Goal: Information Seeking & Learning: Check status

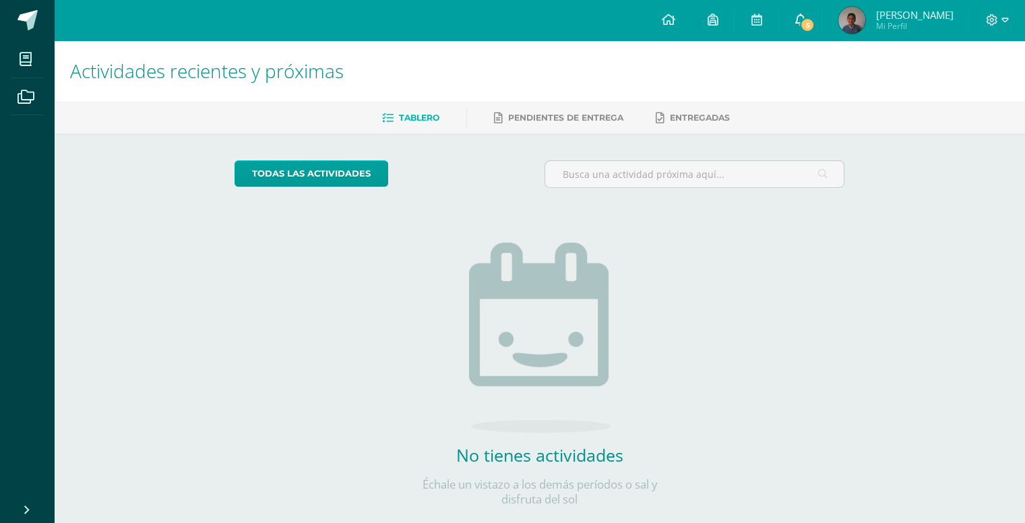
click at [800, 20] on span "5" at bounding box center [807, 25] width 15 height 15
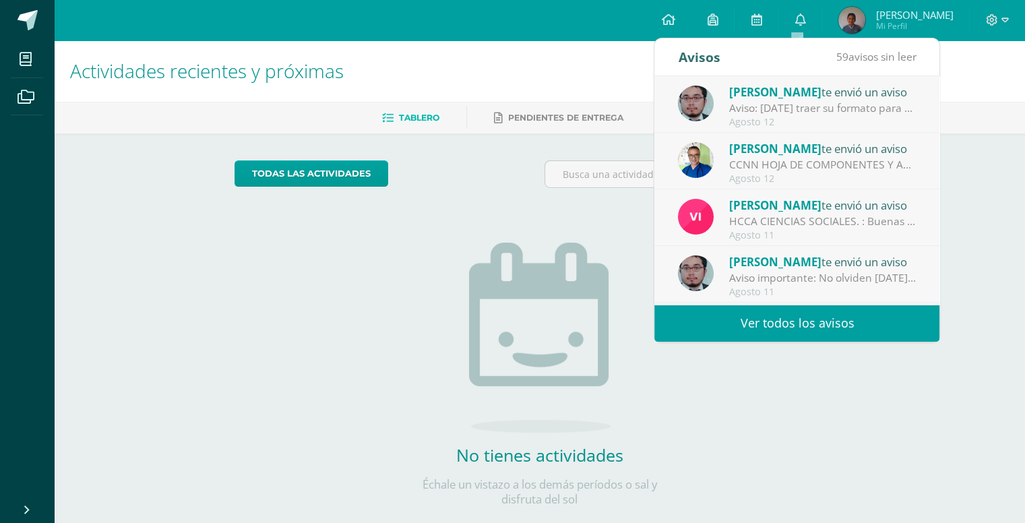
click at [819, 112] on div "Aviso: [DATE] traer su formato para continuar lo del ejercicio de Grecas" at bounding box center [822, 107] width 187 height 15
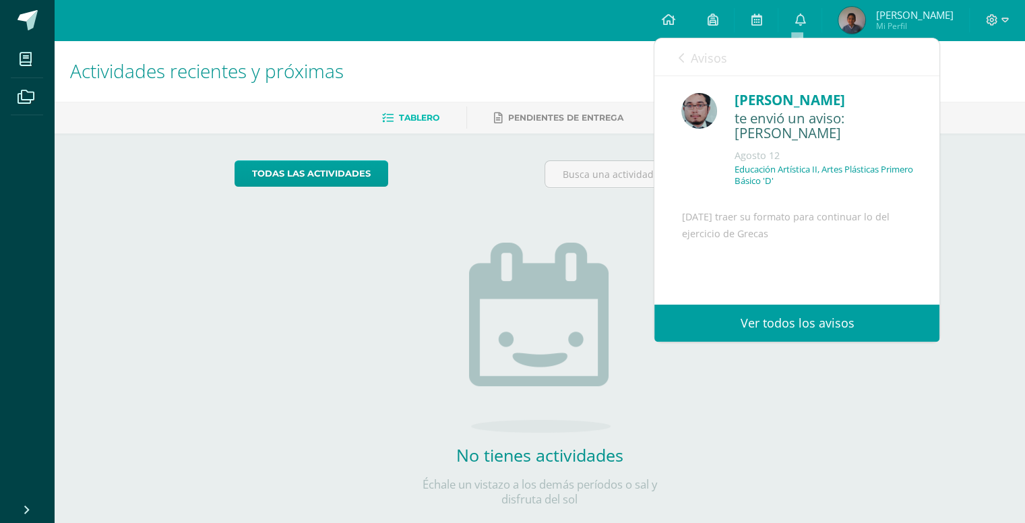
click at [681, 57] on icon at bounding box center [680, 58] width 5 height 11
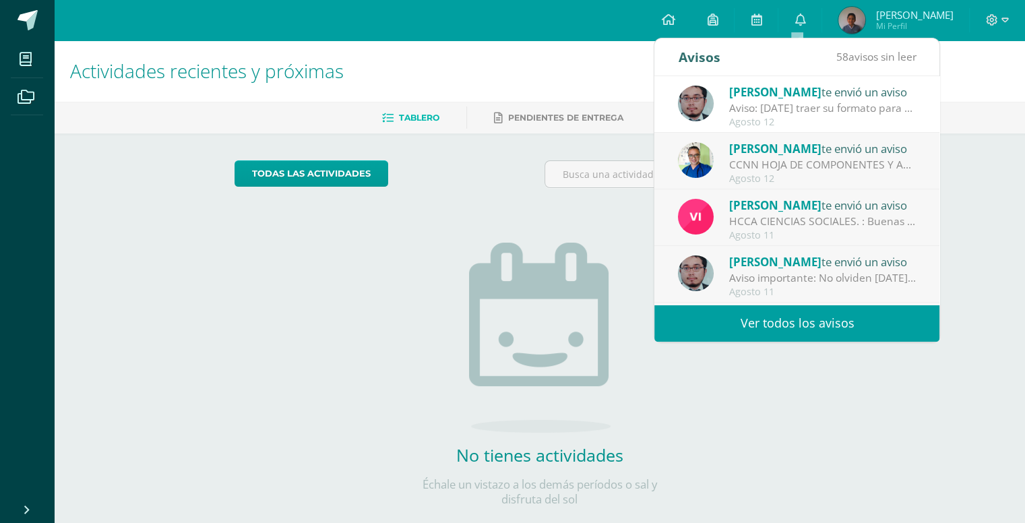
click at [798, 321] on link "Ver todos los avisos" at bounding box center [796, 322] width 285 height 37
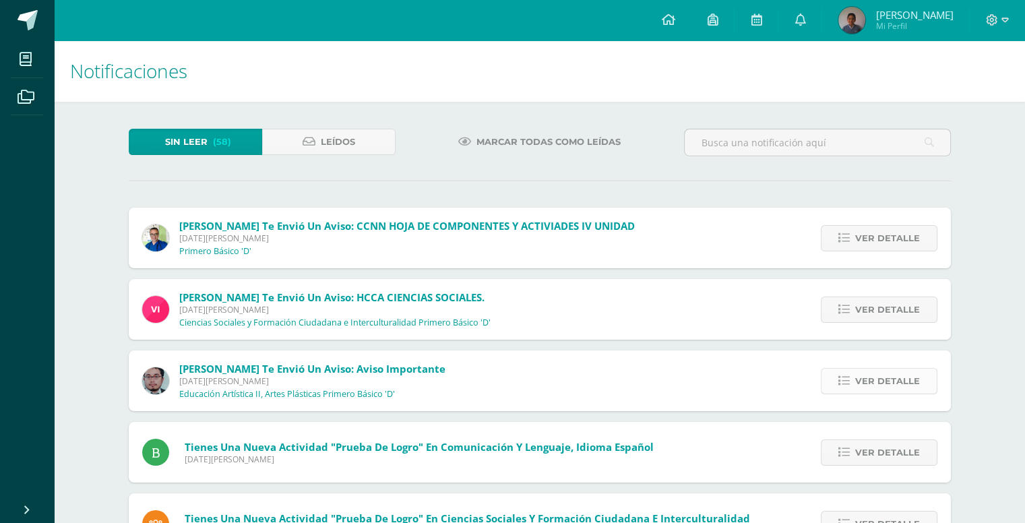
click at [873, 383] on span "Ver detalle" at bounding box center [887, 380] width 65 height 25
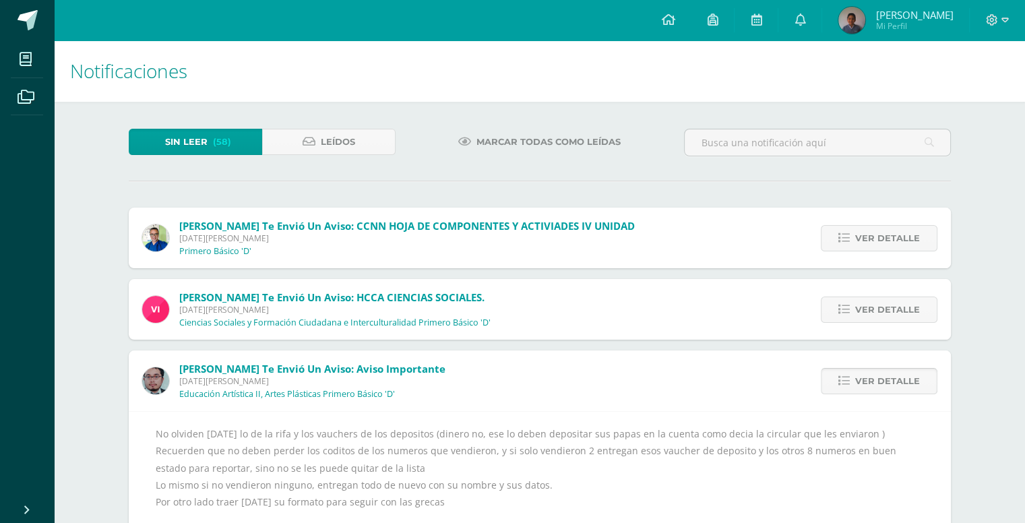
click at [881, 375] on span "Ver detalle" at bounding box center [887, 380] width 65 height 25
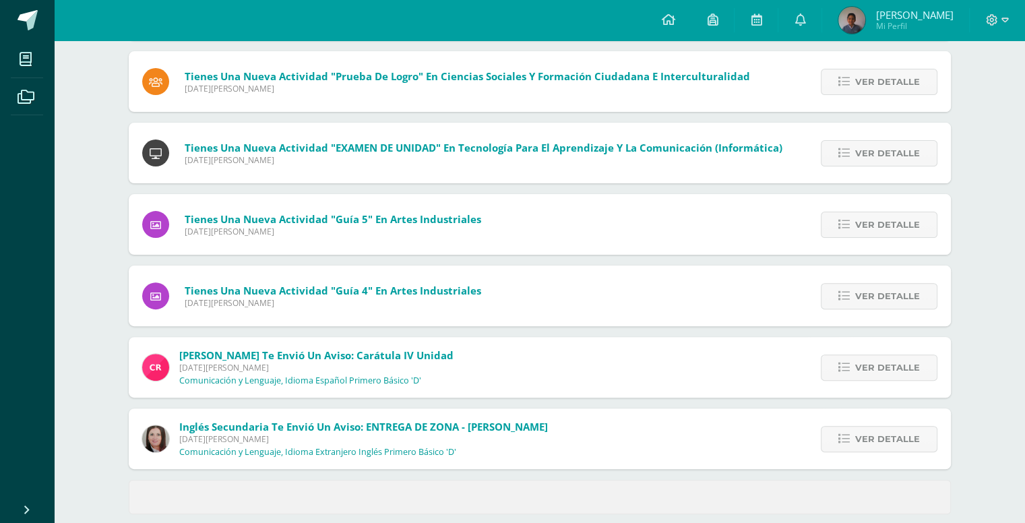
scroll to position [389, 0]
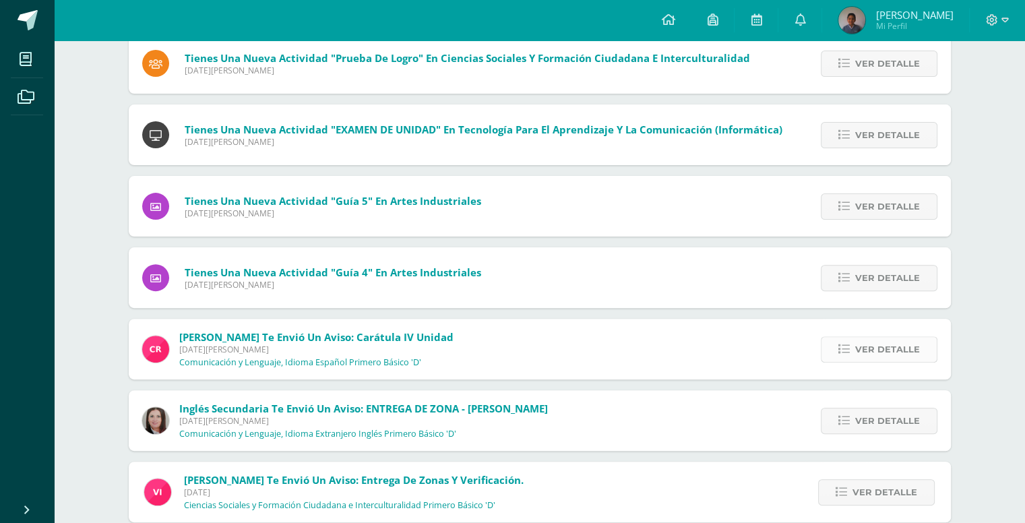
click at [866, 356] on span "Ver detalle" at bounding box center [887, 349] width 65 height 25
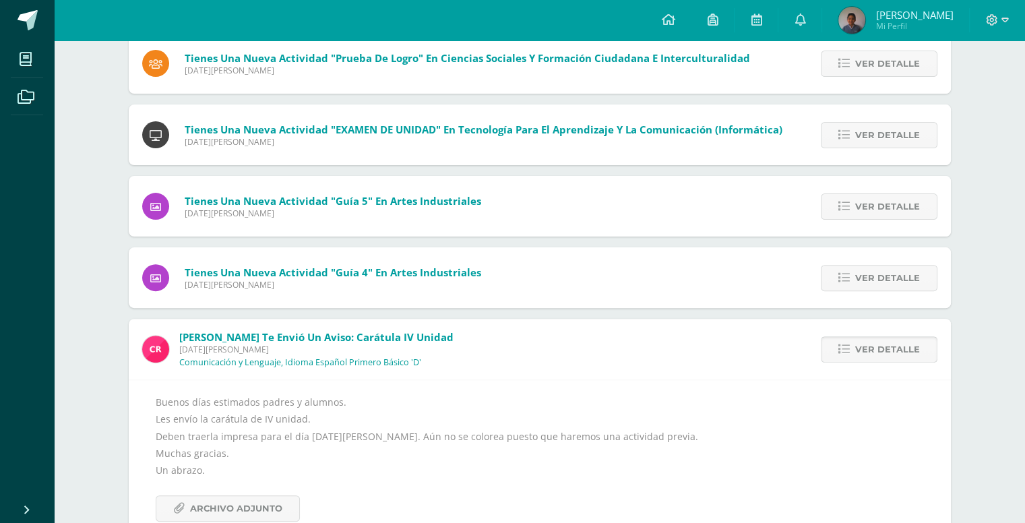
click at [865, 356] on span "Ver detalle" at bounding box center [887, 349] width 65 height 25
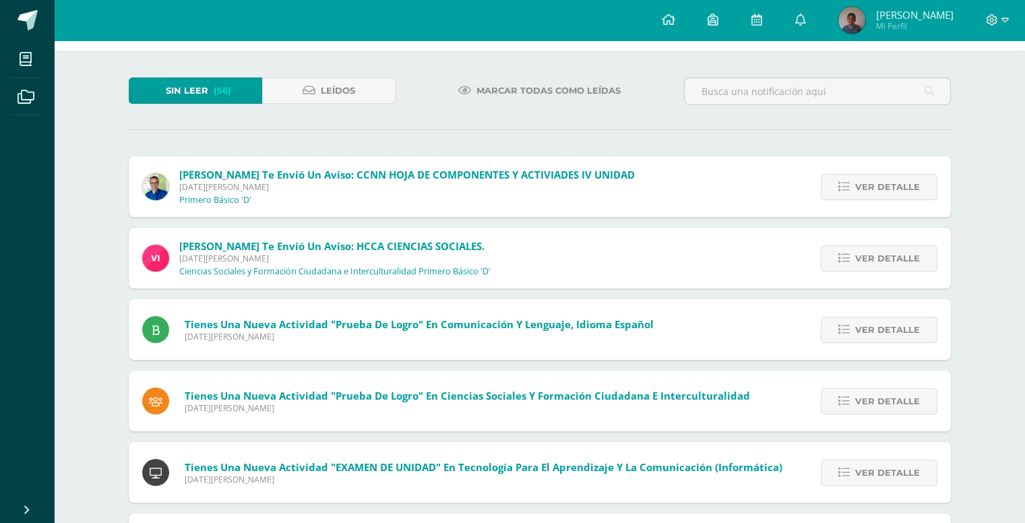
scroll to position [0, 0]
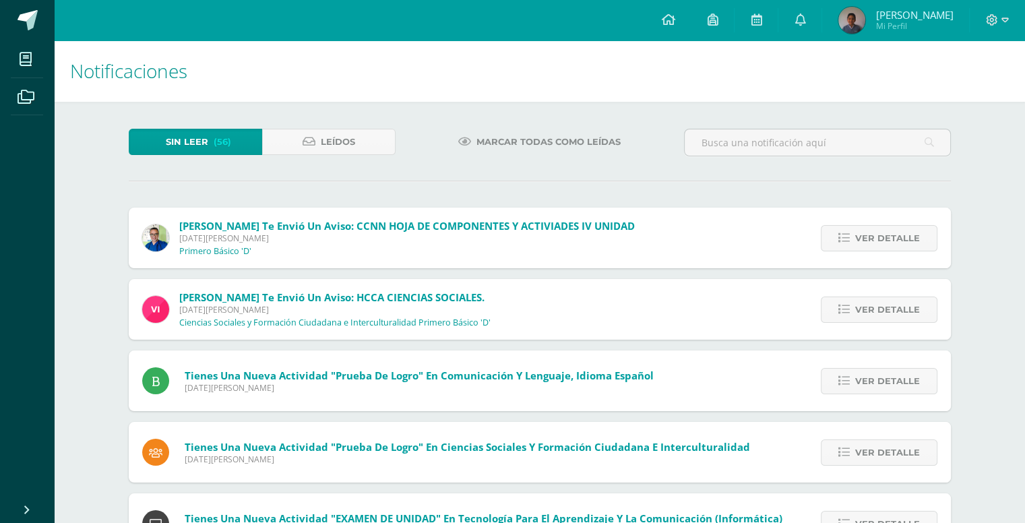
click at [488, 147] on span "Marcar todas como leídas" at bounding box center [548, 141] width 144 height 25
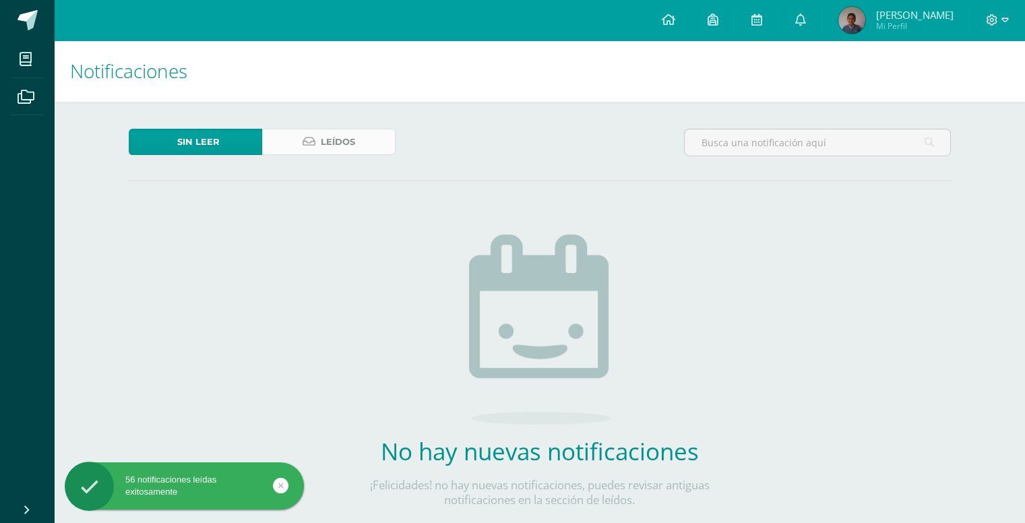
click at [364, 136] on link "Leídos" at bounding box center [328, 142] width 133 height 26
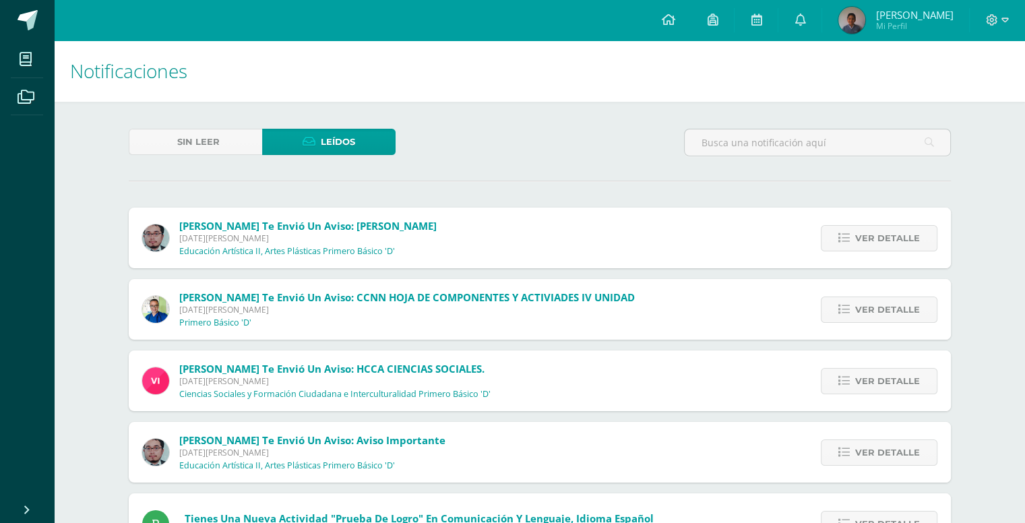
click at [876, 28] on span "Mi Perfil" at bounding box center [913, 25] width 77 height 11
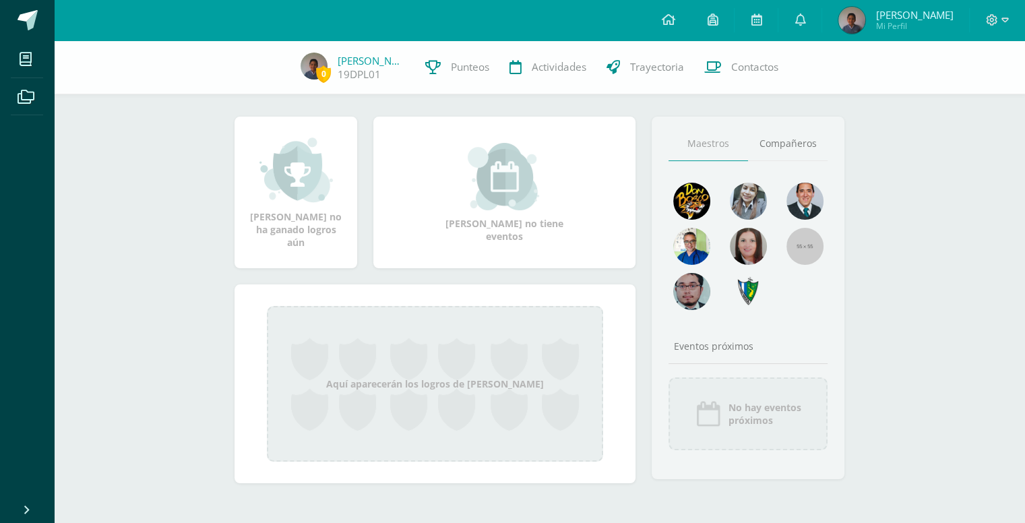
scroll to position [135, 0]
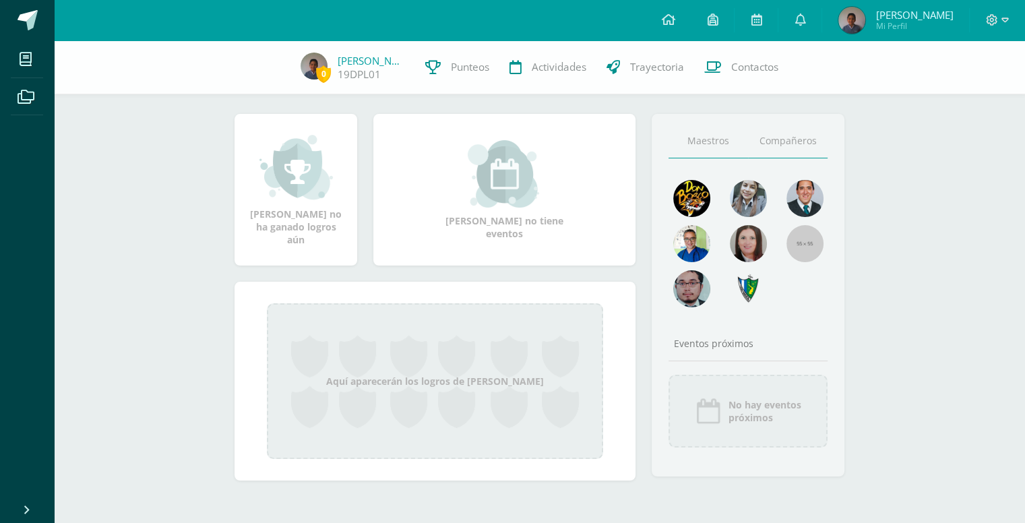
click at [775, 146] on link "Compañeros" at bounding box center [787, 141] width 79 height 34
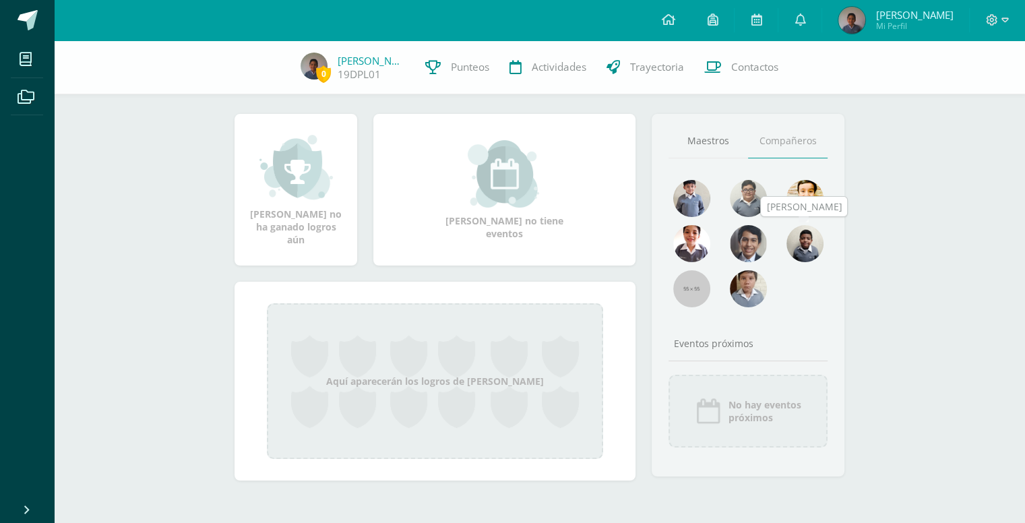
click at [806, 242] on img at bounding box center [804, 243] width 37 height 37
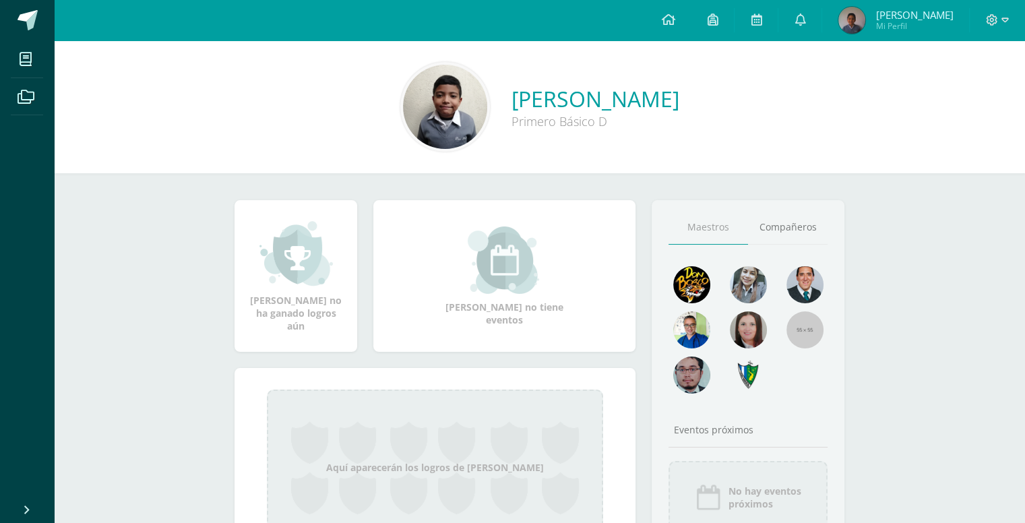
click at [403, 110] on img at bounding box center [445, 107] width 84 height 84
click at [403, 94] on img at bounding box center [445, 107] width 84 height 84
click at [785, 214] on link "Compañeros" at bounding box center [787, 227] width 79 height 34
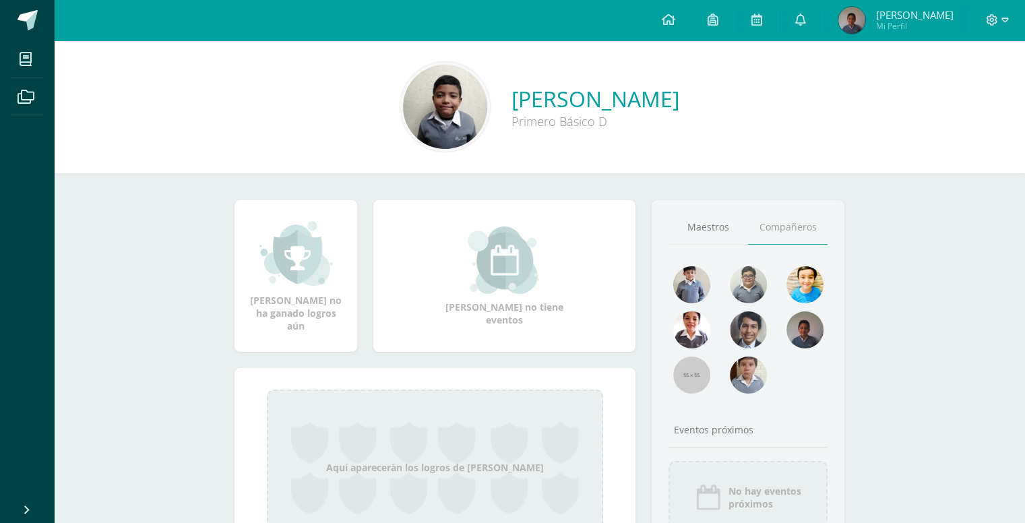
click at [843, 20] on img at bounding box center [851, 20] width 27 height 27
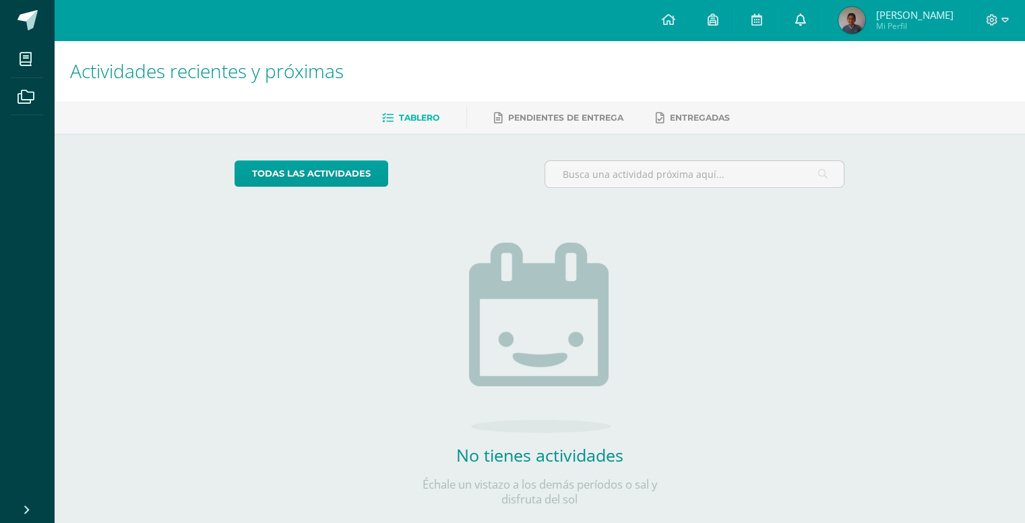
click at [802, 26] on link at bounding box center [799, 20] width 43 height 40
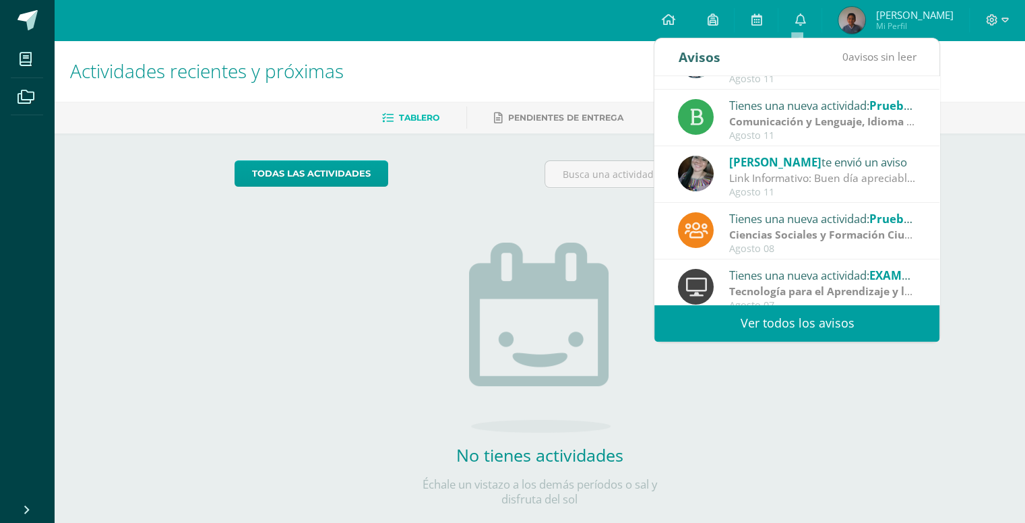
scroll to position [224, 0]
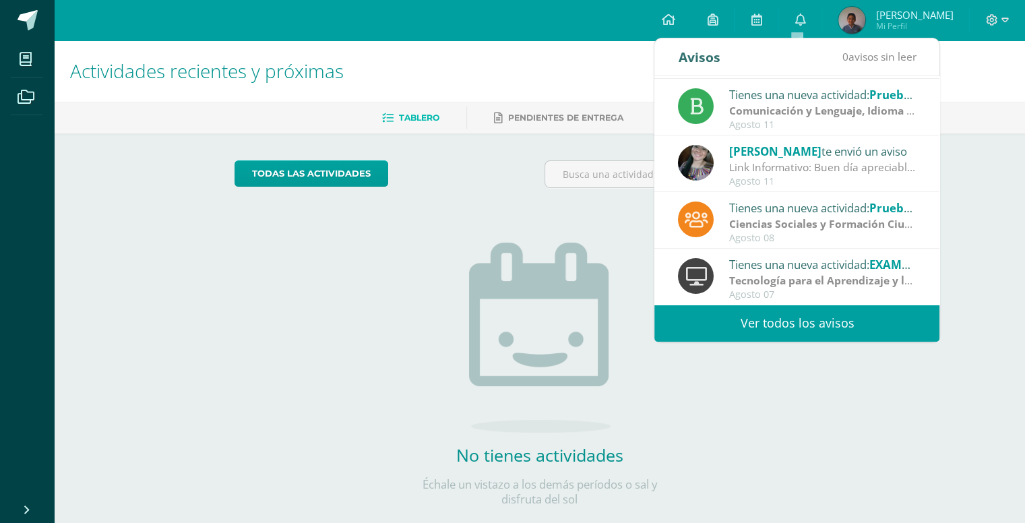
click at [801, 274] on strong "Tecnología para el Aprendizaje y la Comunicación (Informática)" at bounding box center [893, 280] width 329 height 15
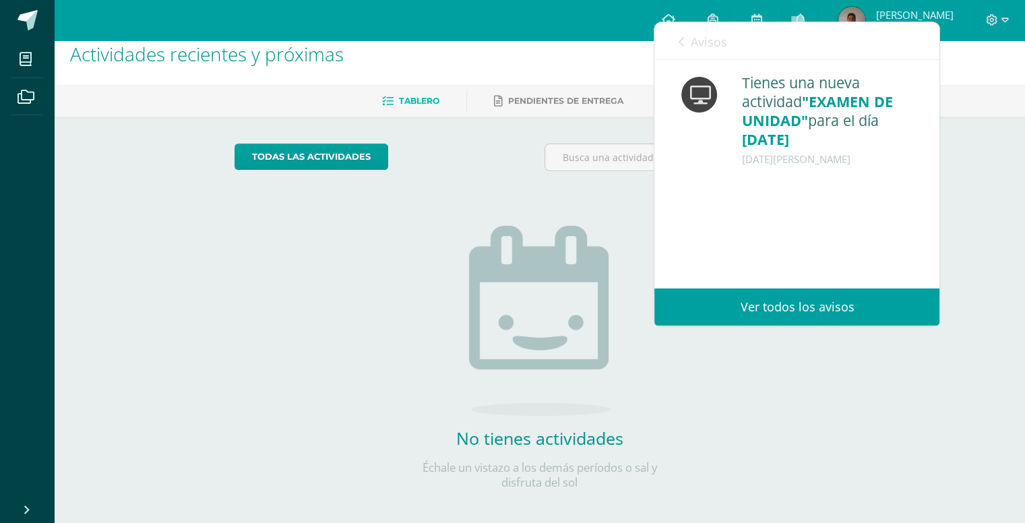
scroll to position [26, 0]
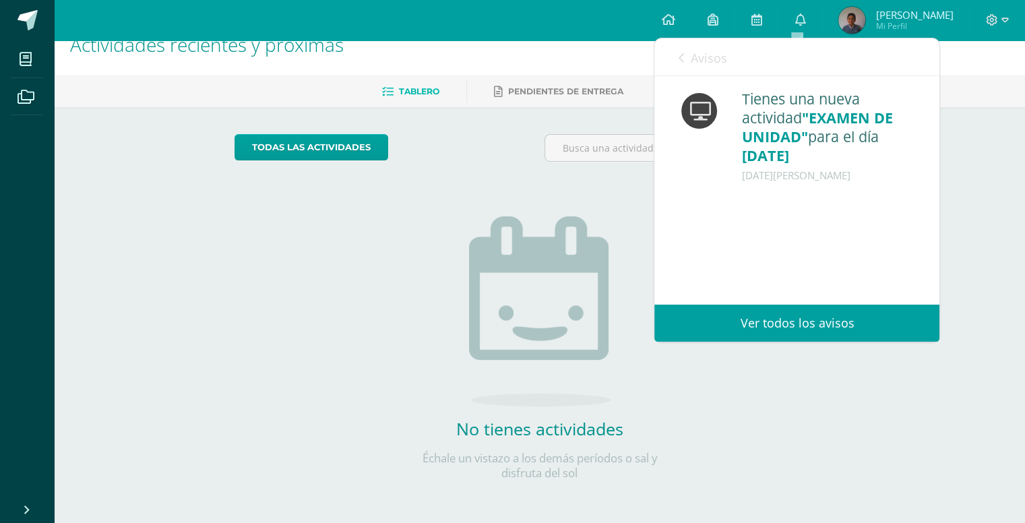
click at [792, 317] on link "Ver todos los avisos" at bounding box center [796, 322] width 285 height 37
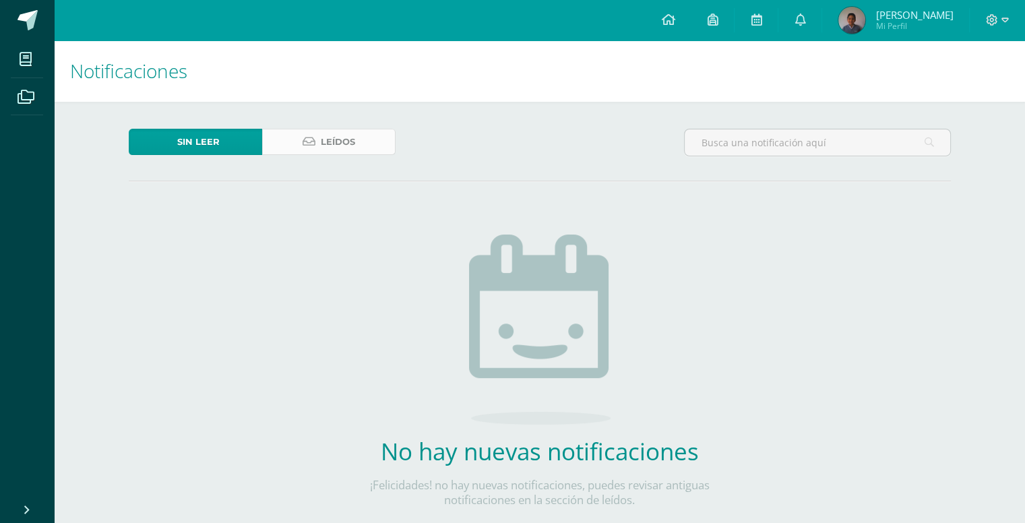
click at [384, 145] on link "Leídos" at bounding box center [328, 142] width 133 height 26
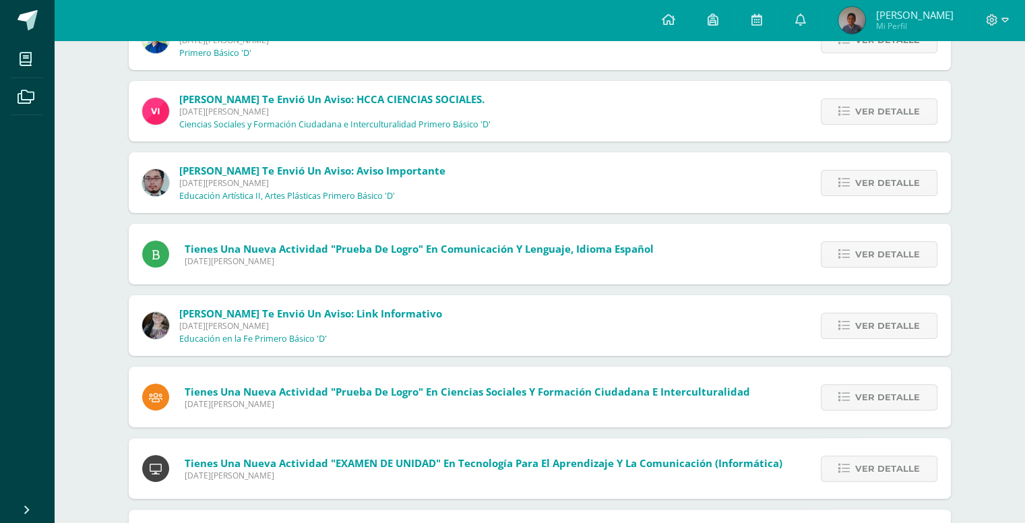
scroll to position [460, 0]
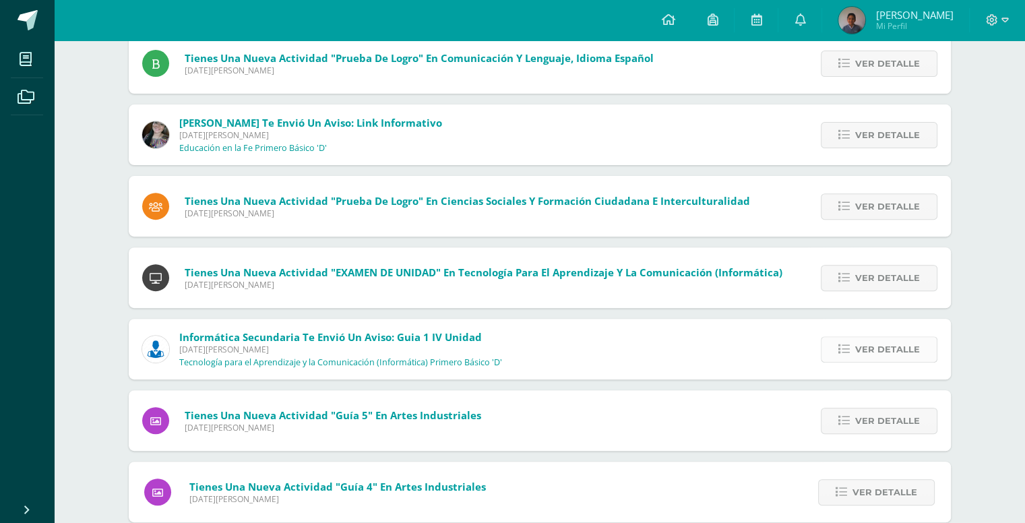
click at [864, 357] on span "Ver detalle" at bounding box center [887, 349] width 65 height 25
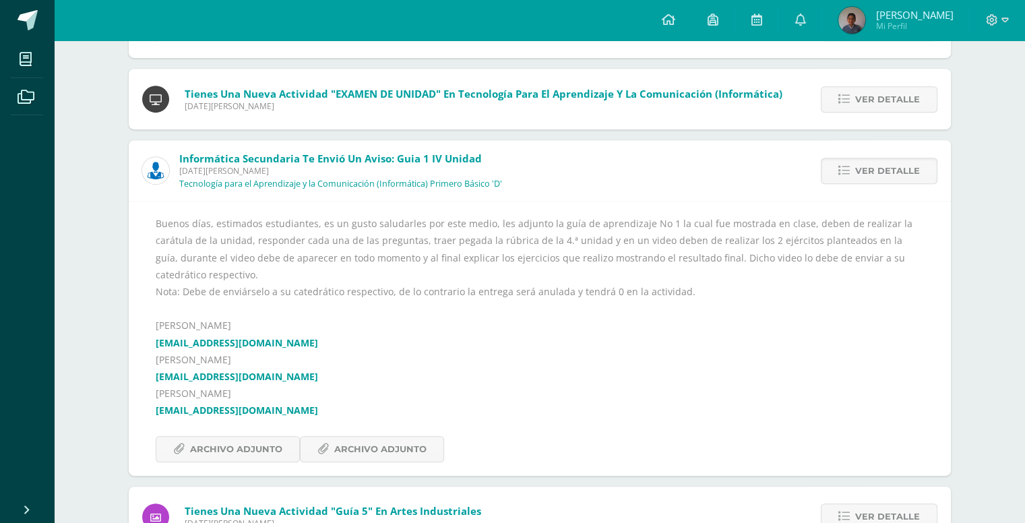
scroll to position [662, 0]
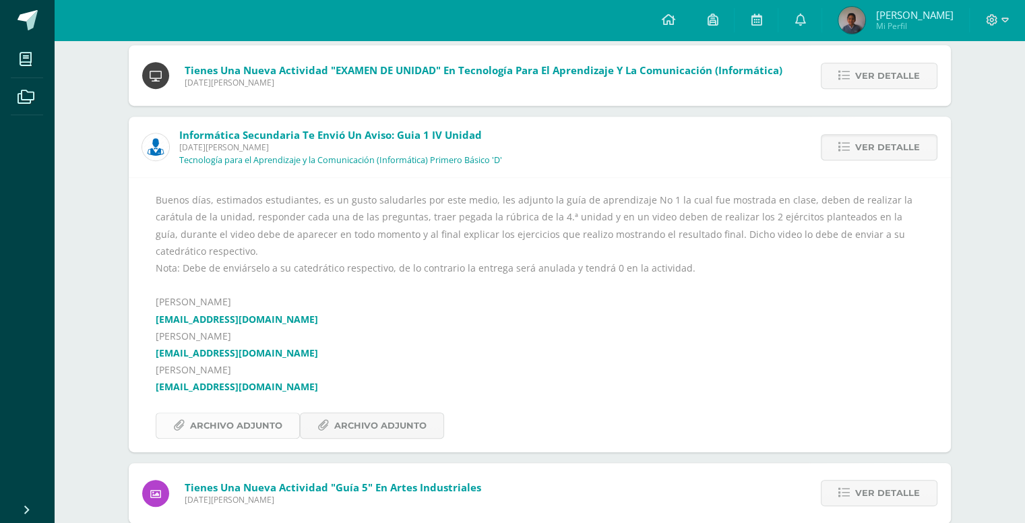
click at [272, 413] on span "Archivo Adjunto" at bounding box center [236, 425] width 92 height 25
click at [389, 413] on span "Archivo Adjunto" at bounding box center [380, 425] width 92 height 25
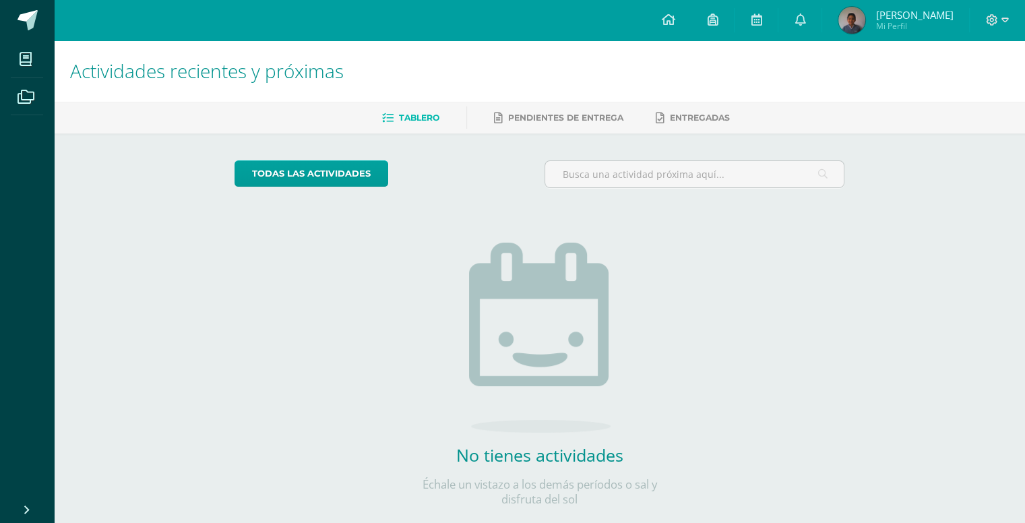
click at [871, 20] on span "Diego Pablo Sebastián Mi Perfil" at bounding box center [895, 20] width 120 height 27
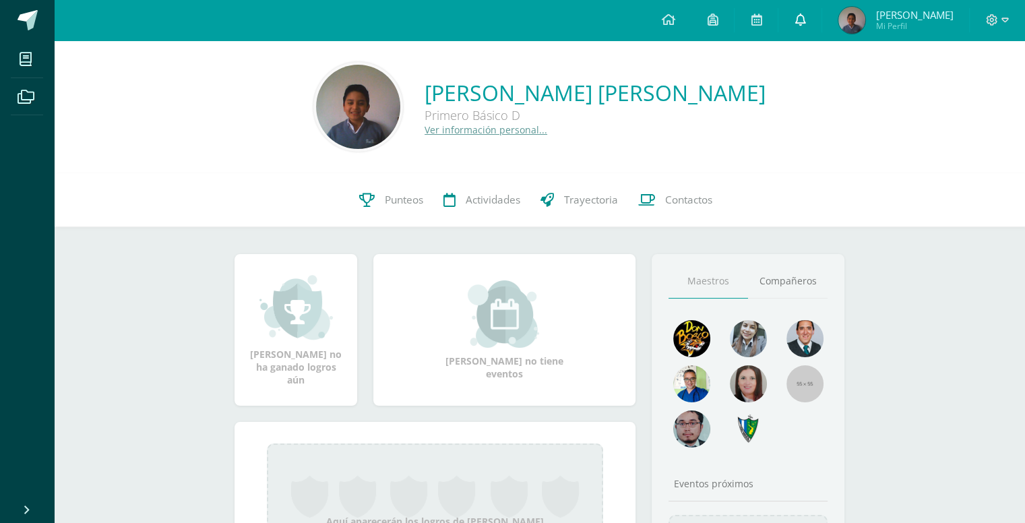
click at [794, 14] on icon at bounding box center [799, 19] width 11 height 12
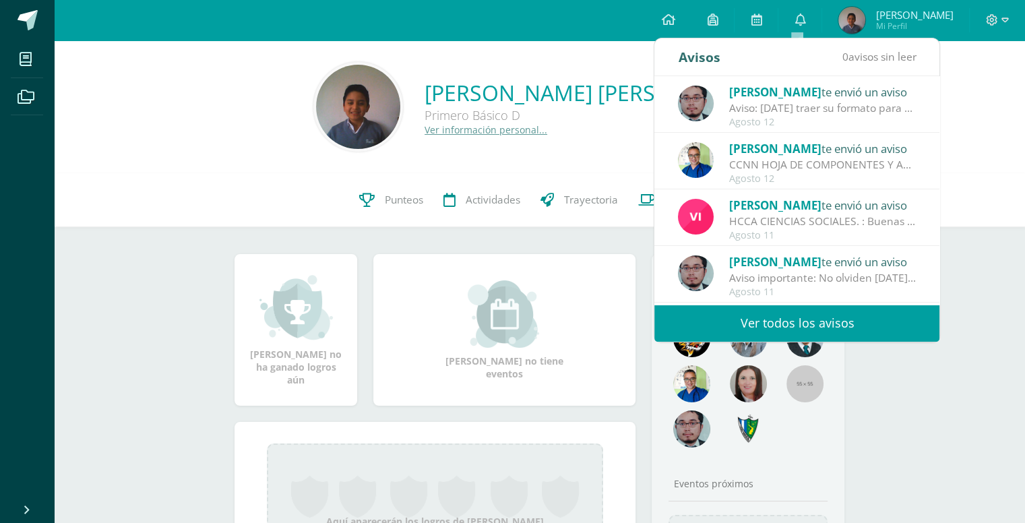
click at [776, 323] on link "Ver todos los avisos" at bounding box center [796, 322] width 285 height 37
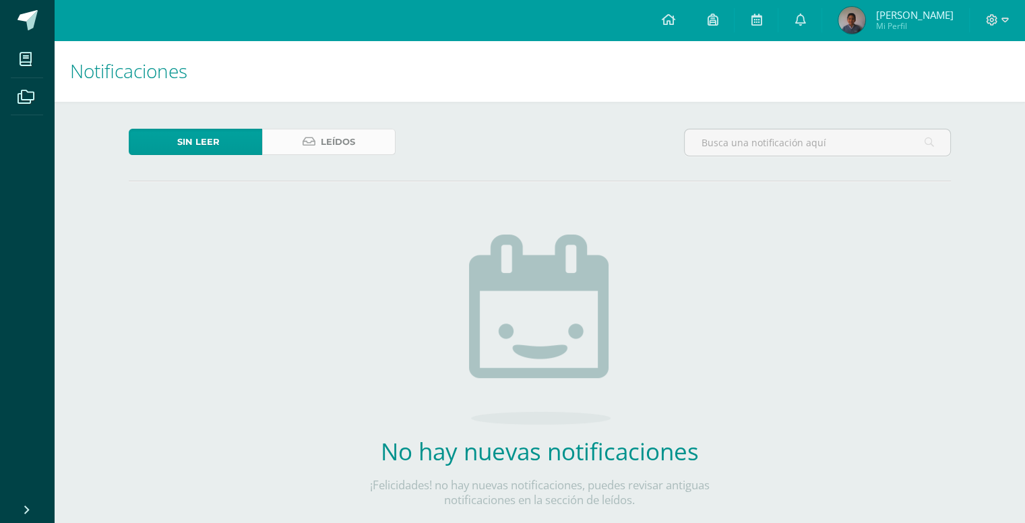
click at [353, 143] on span "Leídos" at bounding box center [338, 141] width 34 height 25
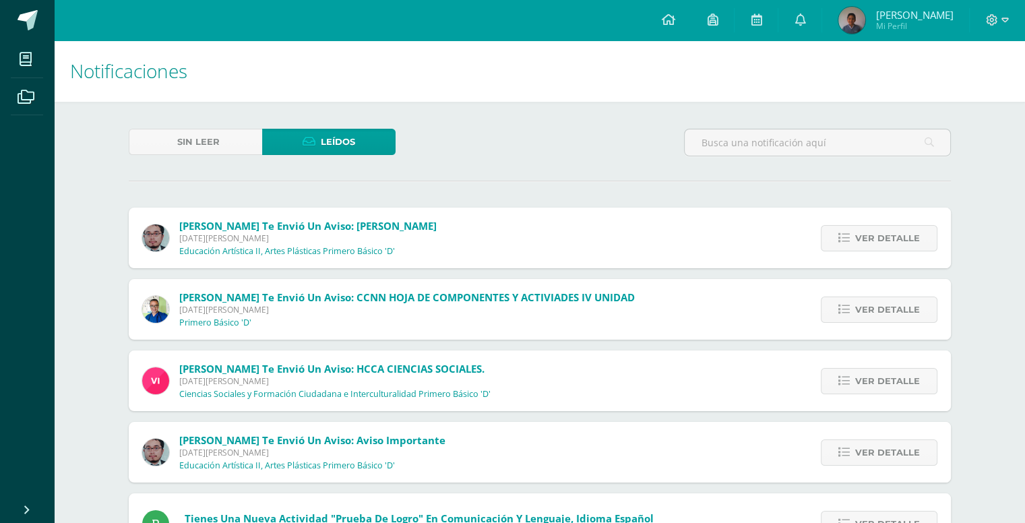
drag, startPoint x: 159, startPoint y: 314, endPoint x: 42, endPoint y: 270, distance: 124.5
click at [42, 270] on ul "Mis cursos Archivos" at bounding box center [27, 266] width 54 height 453
click at [151, 308] on img at bounding box center [155, 309] width 27 height 27
click at [154, 456] on img at bounding box center [155, 451] width 27 height 27
click at [156, 383] on img at bounding box center [155, 380] width 27 height 27
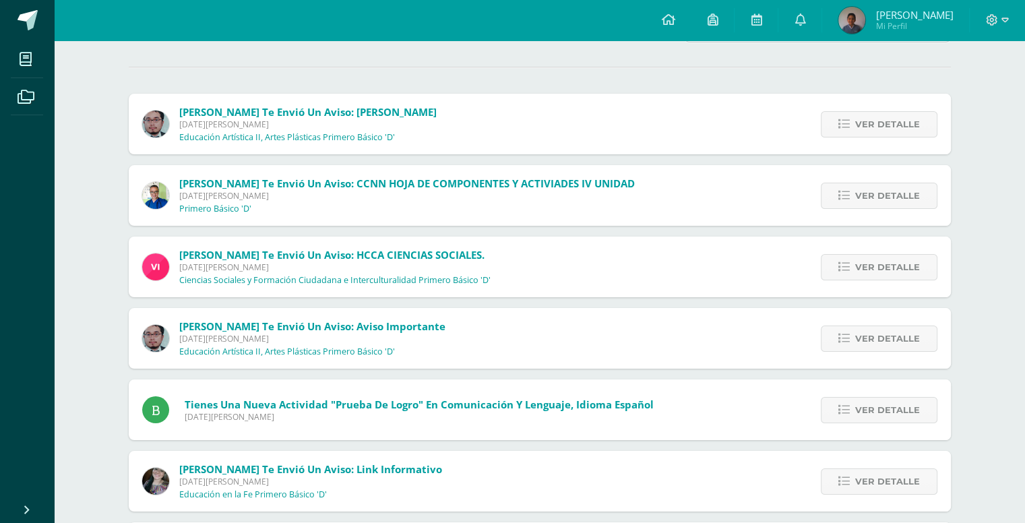
scroll to position [135, 0]
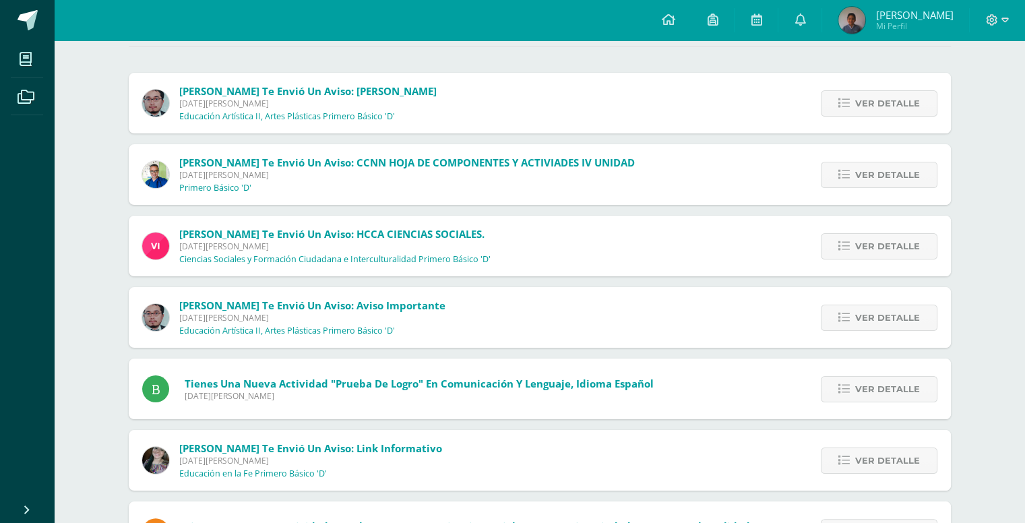
click at [154, 456] on img at bounding box center [155, 460] width 27 height 27
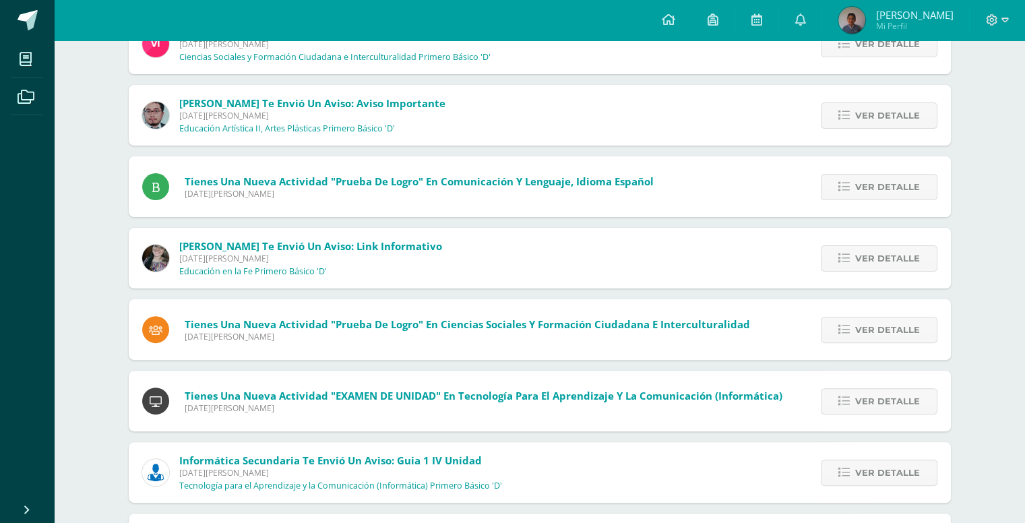
scroll to position [404, 0]
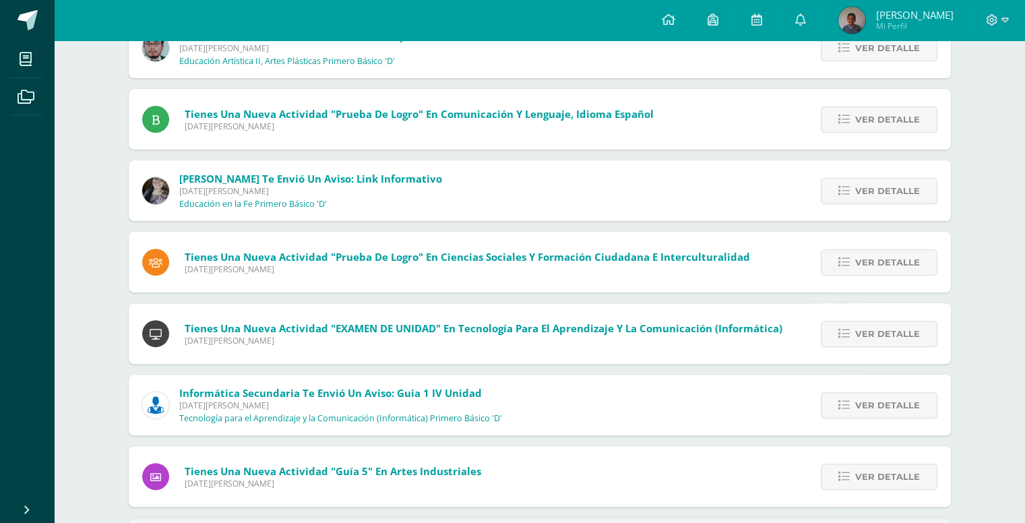
click at [159, 333] on icon at bounding box center [156, 334] width 12 height 11
click at [148, 406] on img at bounding box center [155, 404] width 27 height 27
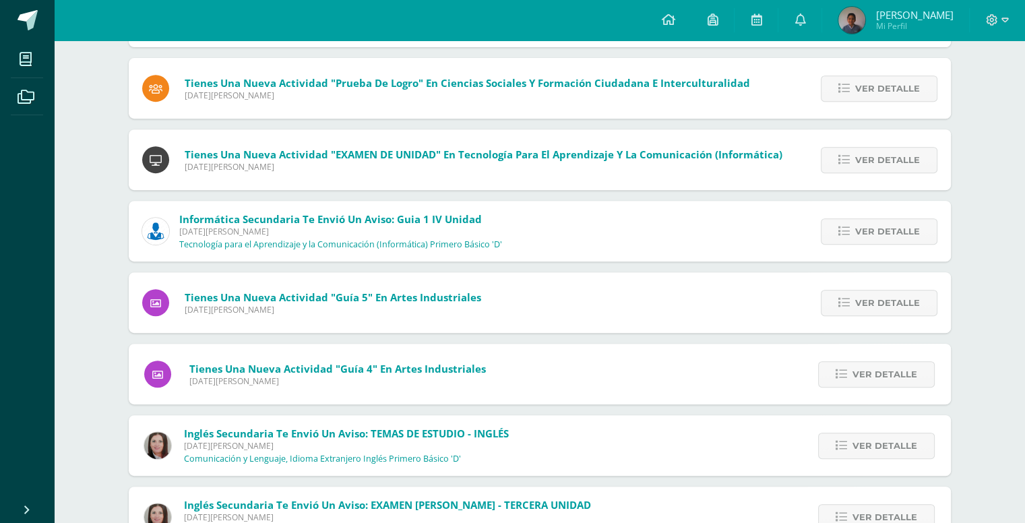
scroll to position [606, 0]
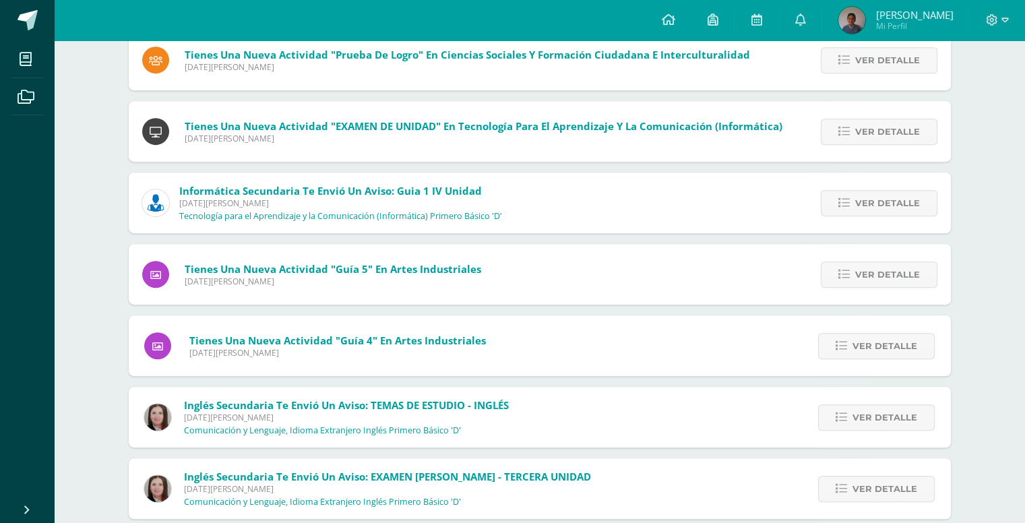
click at [159, 423] on img at bounding box center [157, 416] width 27 height 27
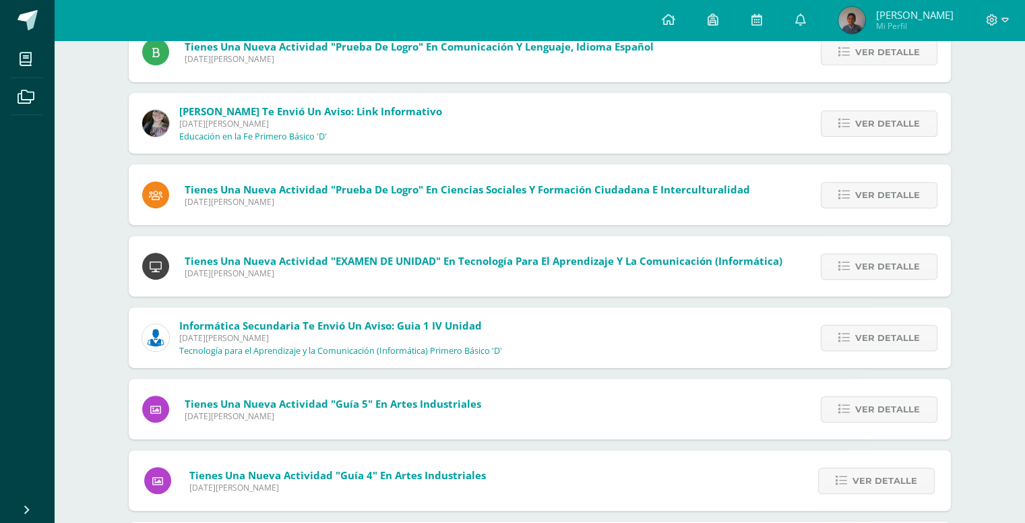
scroll to position [404, 0]
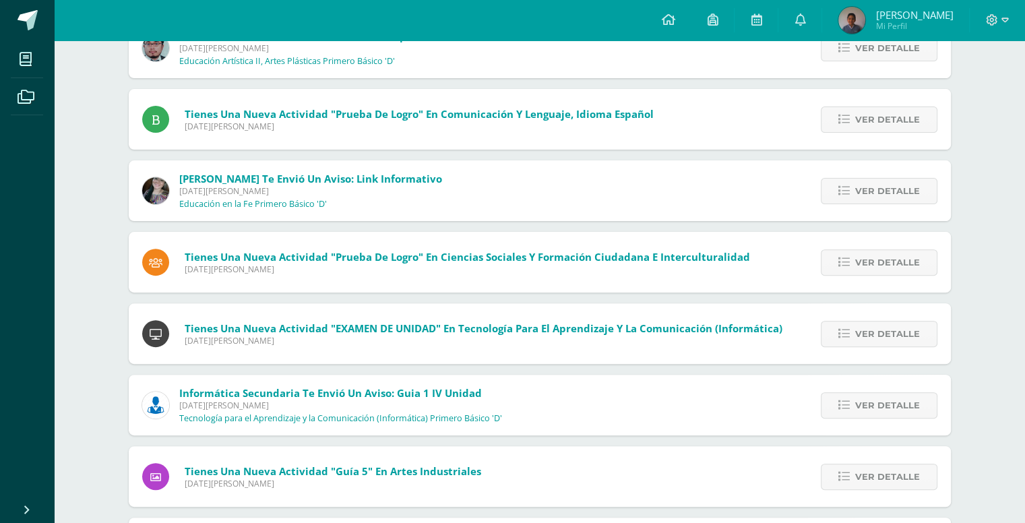
click at [160, 187] on img at bounding box center [155, 190] width 27 height 27
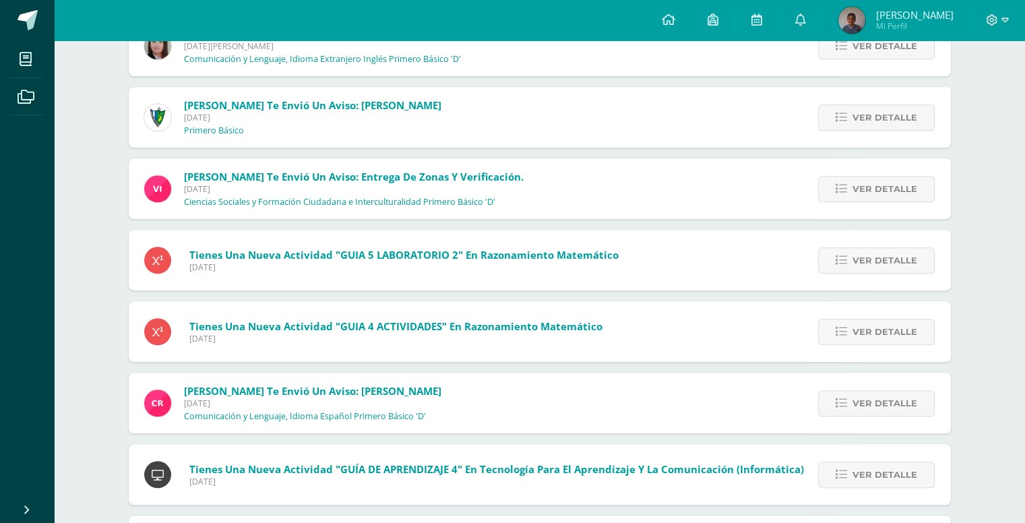
scroll to position [1355, 0]
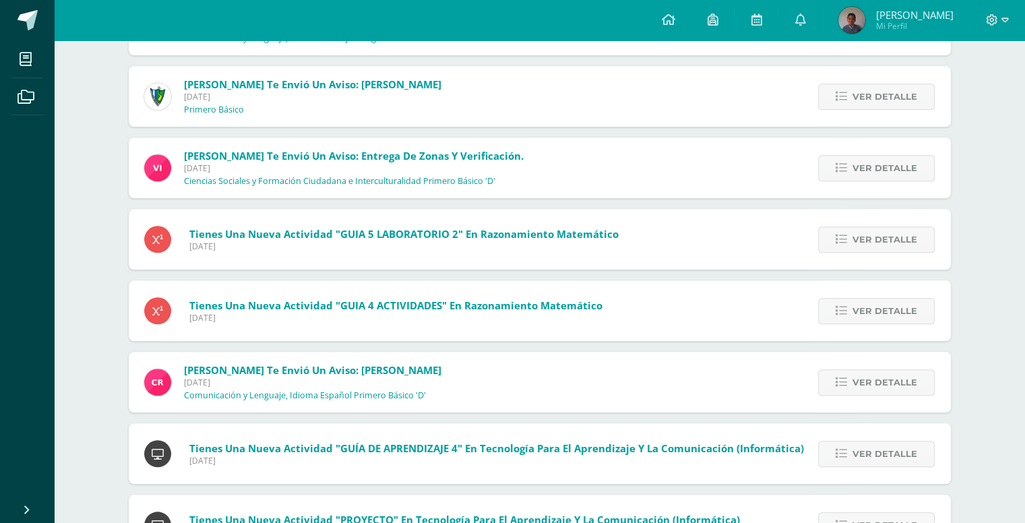
click at [158, 389] on img at bounding box center [157, 381] width 27 height 27
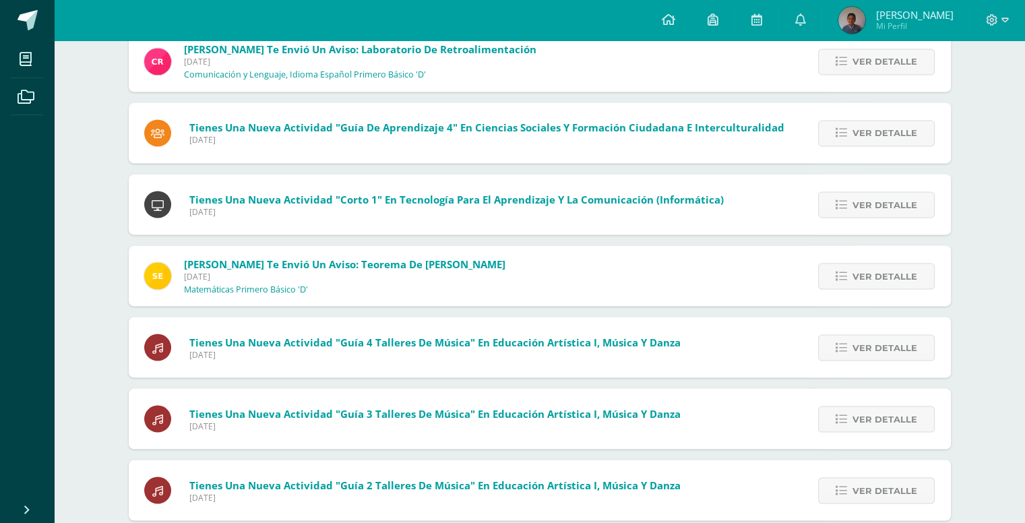
scroll to position [2581, 0]
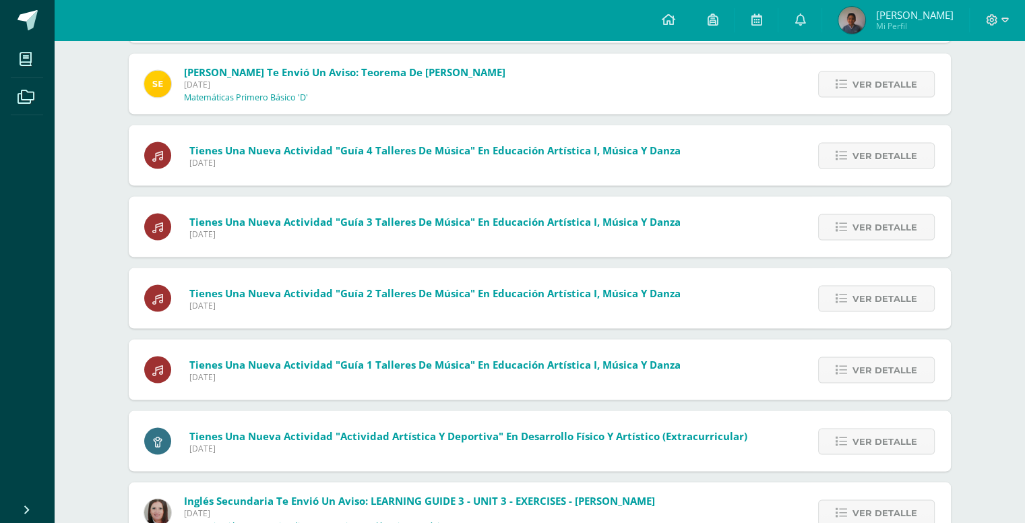
click at [156, 85] on img at bounding box center [157, 84] width 27 height 27
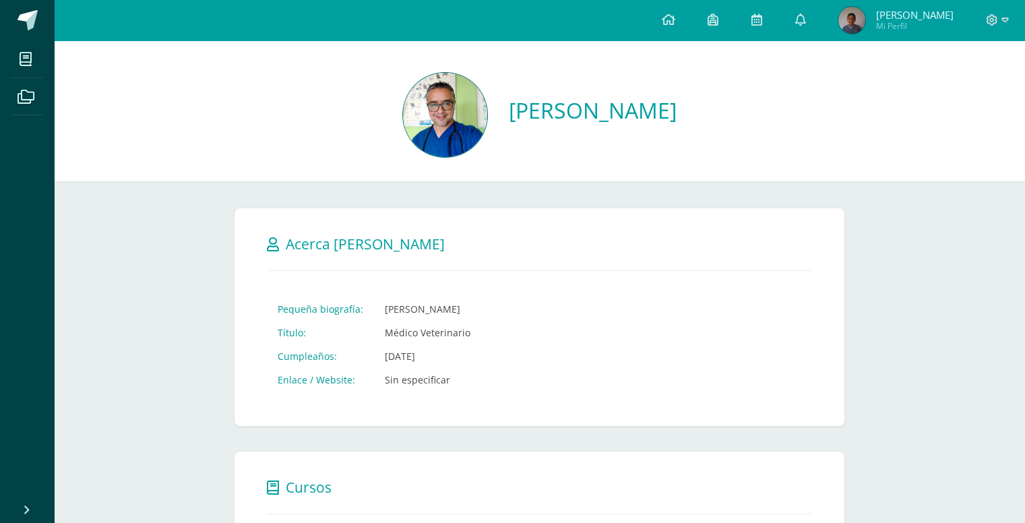
click at [421, 114] on img at bounding box center [445, 115] width 84 height 84
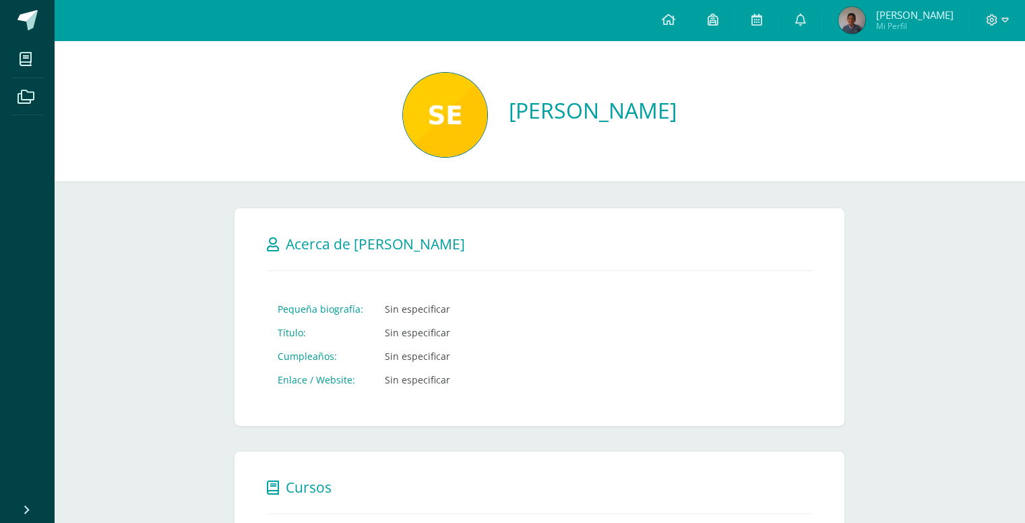
click at [403, 125] on img at bounding box center [445, 115] width 84 height 84
click at [26, 13] on span at bounding box center [28, 20] width 20 height 20
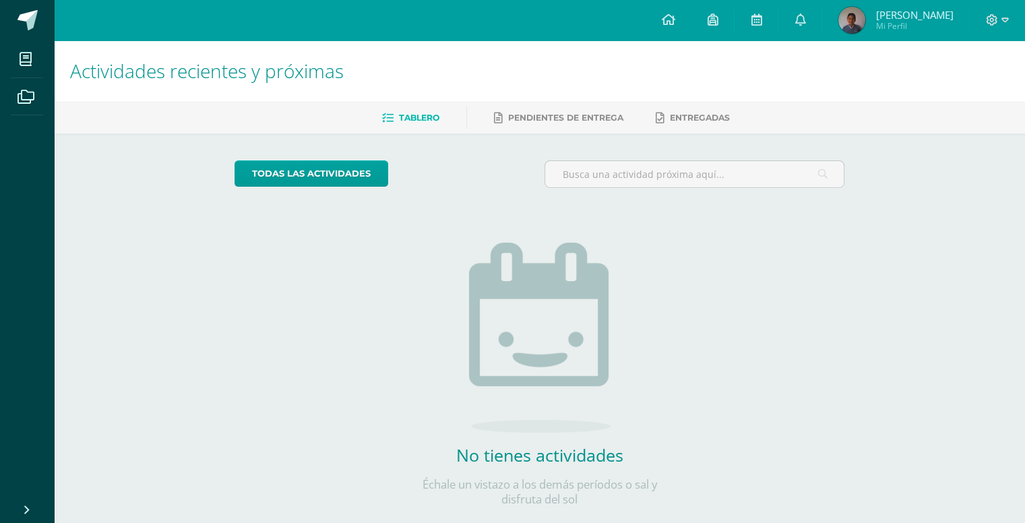
click at [87, 24] on div "Configuración Cerrar sesión Diego Pablo Sebastián Mi Perfil Avisos 0 avisos sin…" at bounding box center [539, 20] width 971 height 40
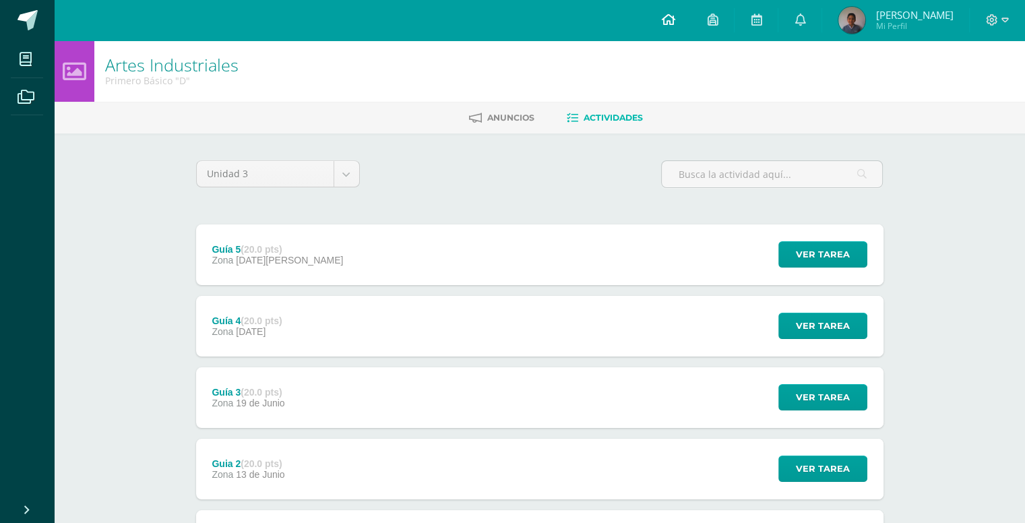
click at [680, 26] on link at bounding box center [668, 20] width 46 height 40
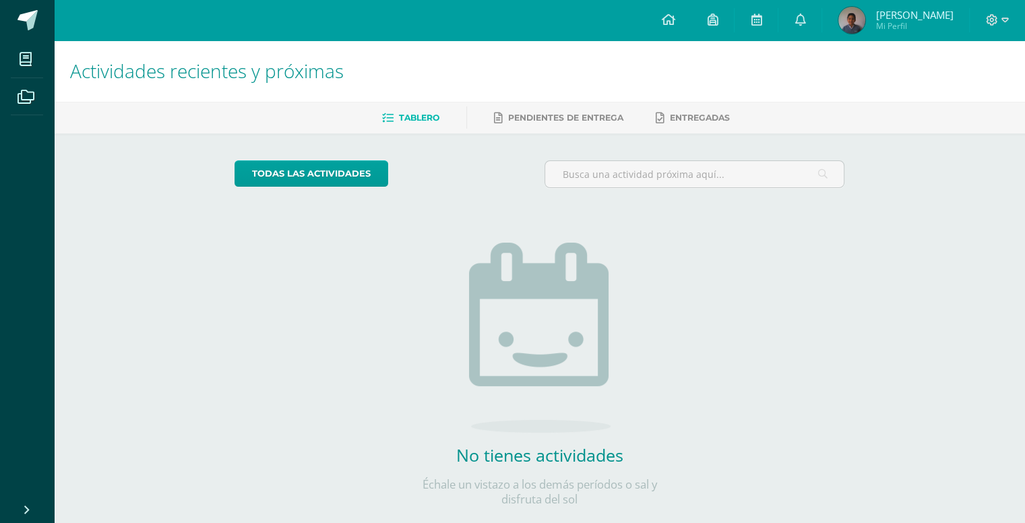
click at [856, 23] on img at bounding box center [851, 20] width 27 height 27
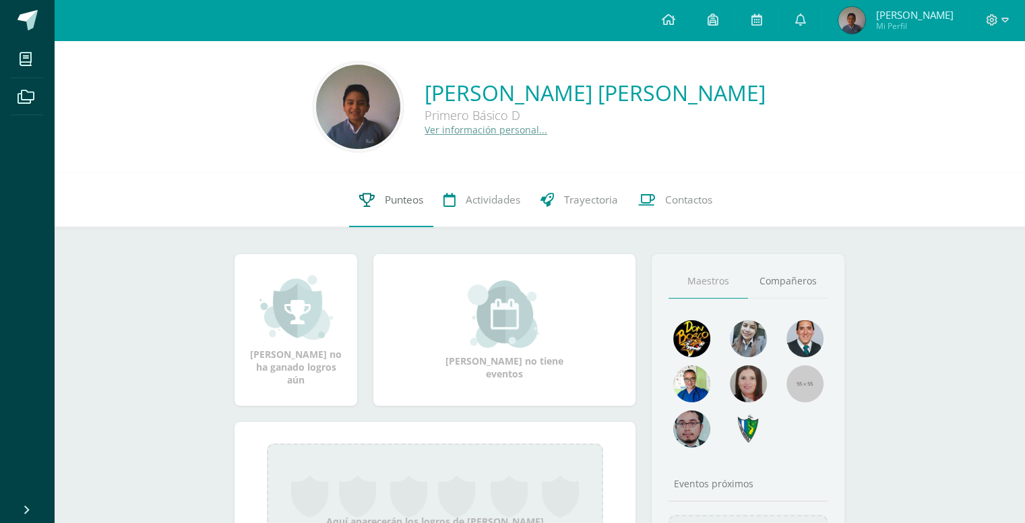
click at [388, 203] on span "Punteos" at bounding box center [404, 200] width 38 height 14
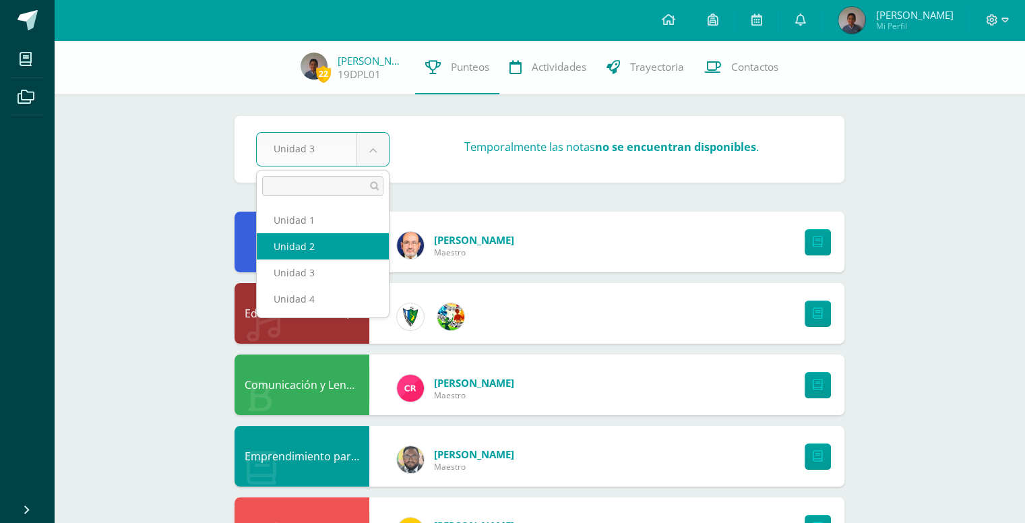
select select "Unidad 2"
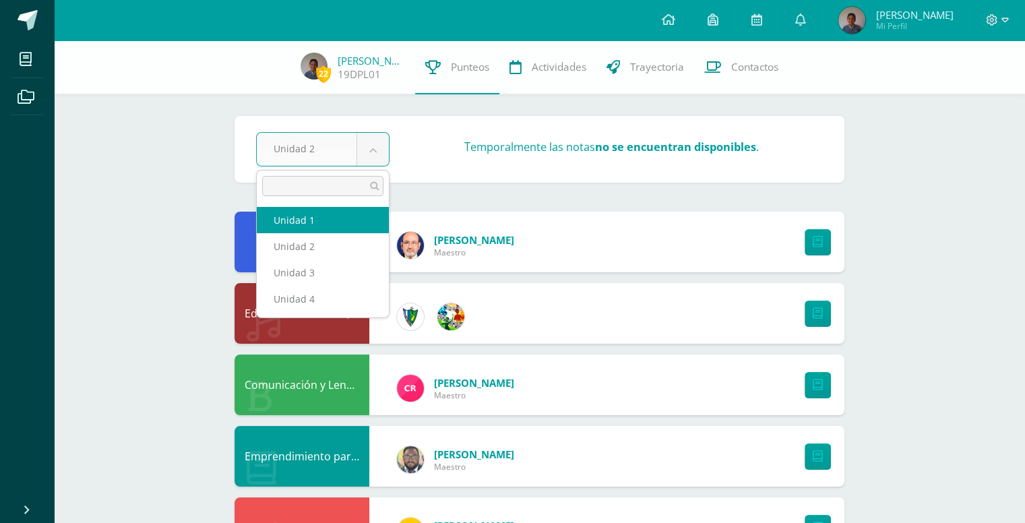
select select "Unidad 1"
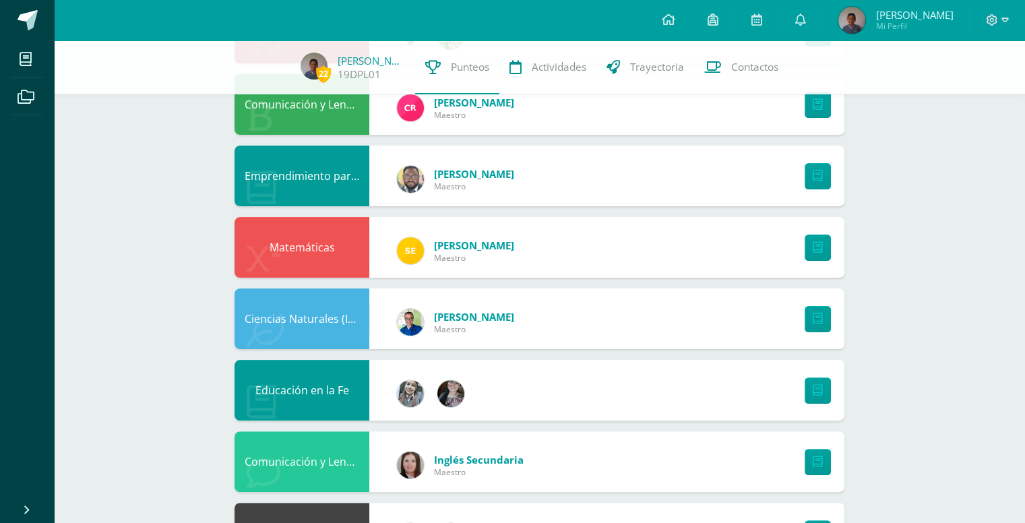
scroll to position [135, 0]
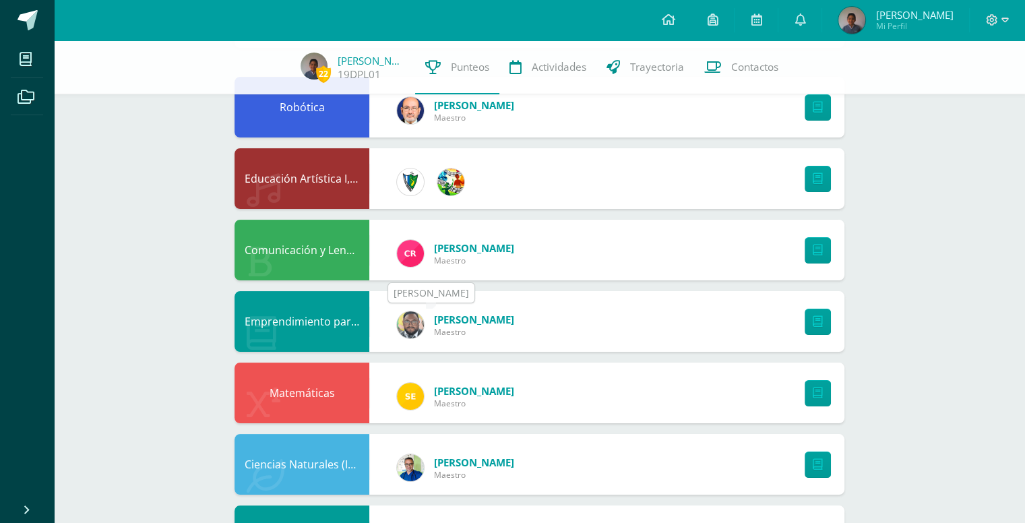
click at [407, 329] on img at bounding box center [410, 324] width 27 height 27
click at [401, 319] on img at bounding box center [410, 324] width 27 height 27
click at [405, 319] on img at bounding box center [410, 324] width 27 height 27
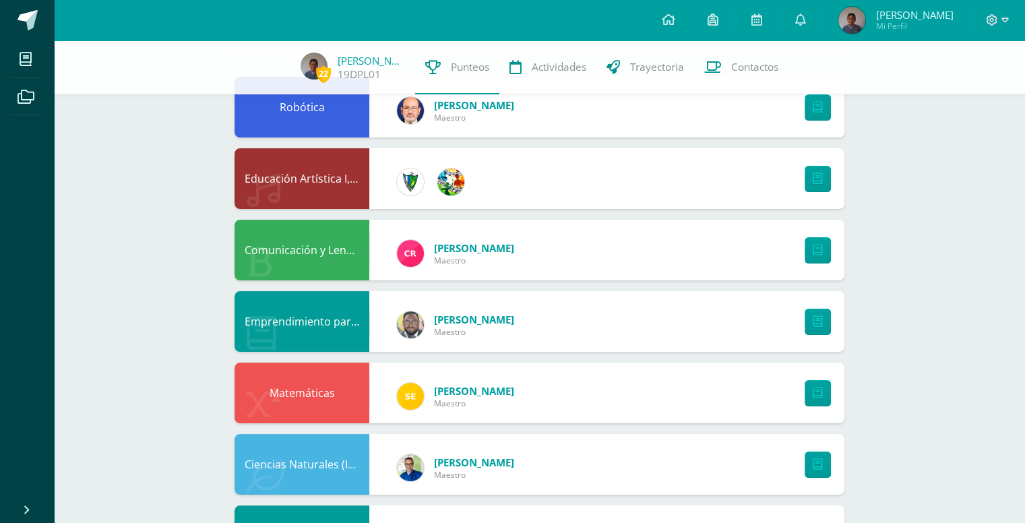
click at [447, 319] on span "Jose" at bounding box center [474, 319] width 80 height 13
click at [423, 323] on div "Jose Maestro" at bounding box center [455, 324] width 144 height 61
click at [415, 324] on img at bounding box center [410, 324] width 27 height 27
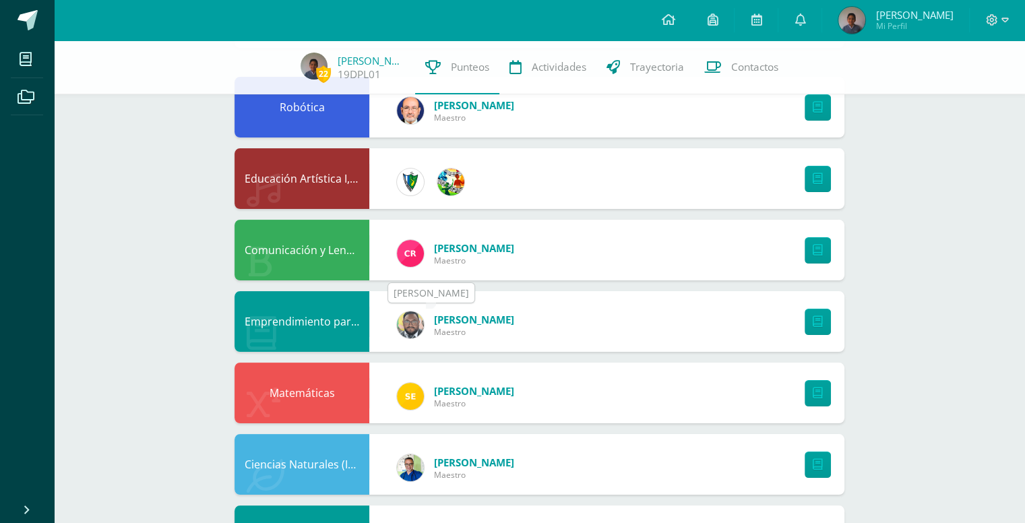
click at [415, 324] on img at bounding box center [410, 324] width 27 height 27
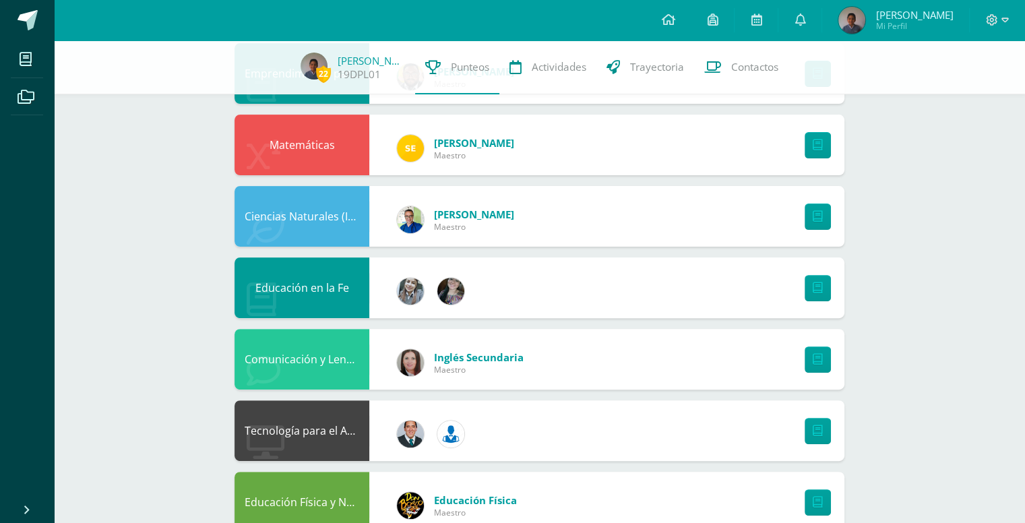
scroll to position [404, 0]
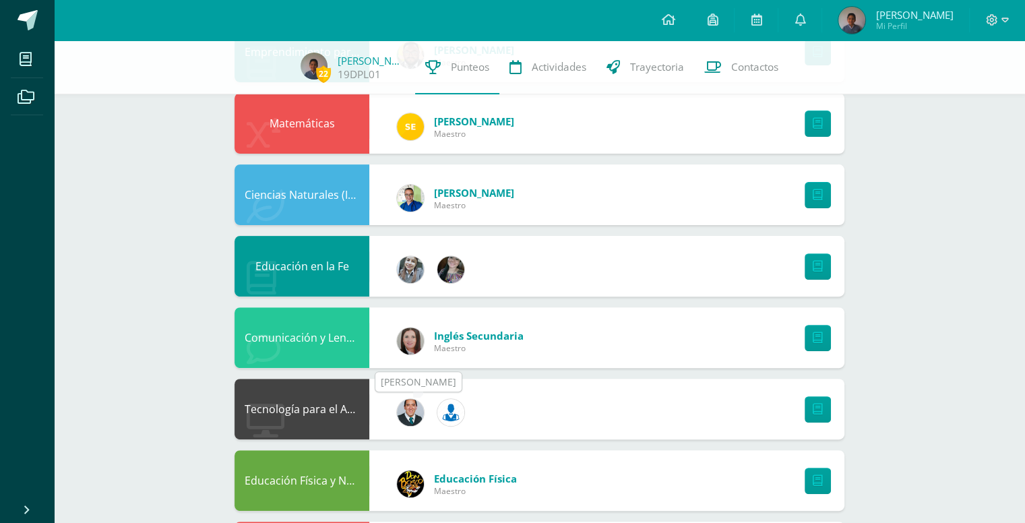
click at [412, 411] on img at bounding box center [410, 412] width 27 height 27
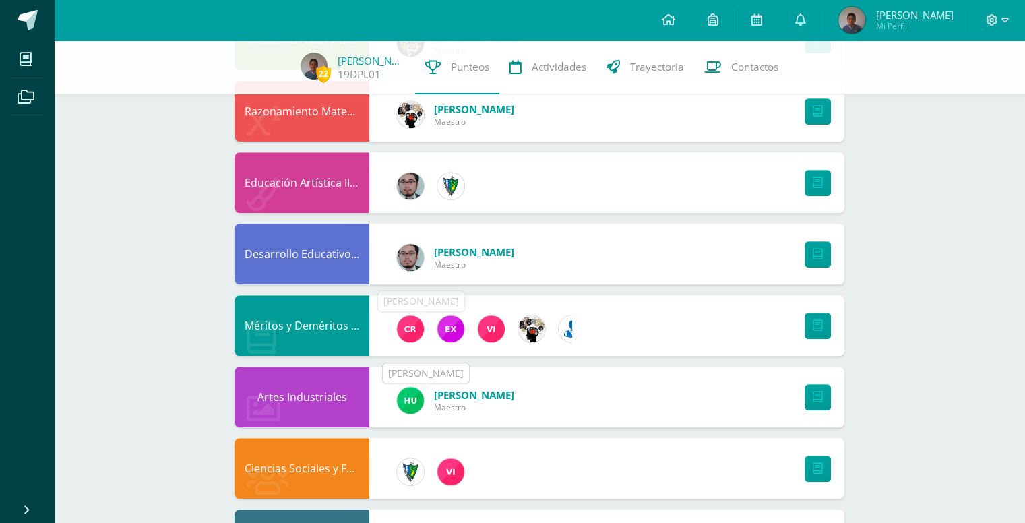
scroll to position [919, 0]
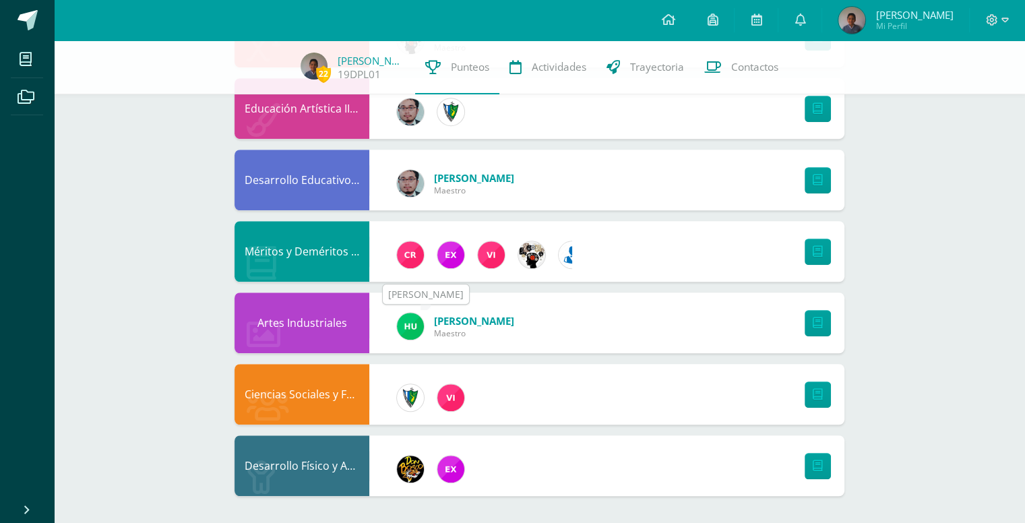
click at [412, 323] on img at bounding box center [410, 326] width 27 height 27
click at [329, 311] on div "Artes Industriales" at bounding box center [301, 322] width 135 height 61
click at [822, 329] on link at bounding box center [817, 323] width 26 height 26
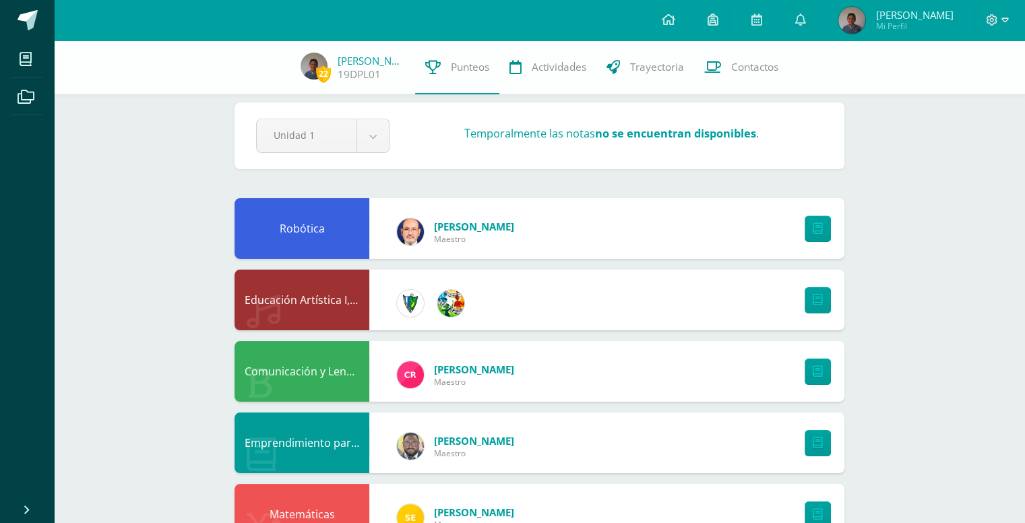
scroll to position [0, 0]
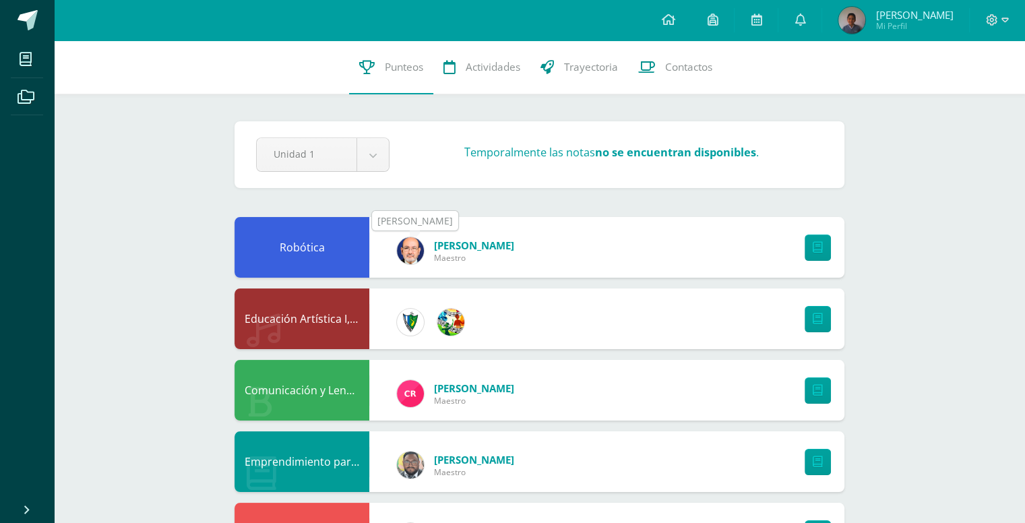
click at [412, 255] on img at bounding box center [410, 250] width 27 height 27
click at [859, 26] on img at bounding box center [851, 20] width 27 height 27
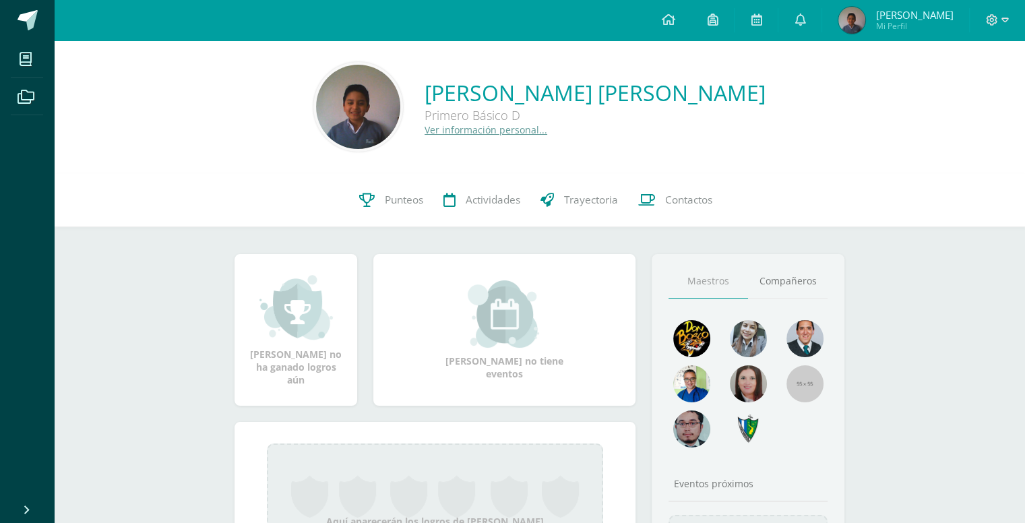
click at [715, 280] on link "Maestros" at bounding box center [707, 281] width 79 height 34
click at [697, 286] on link "Maestros" at bounding box center [707, 281] width 79 height 34
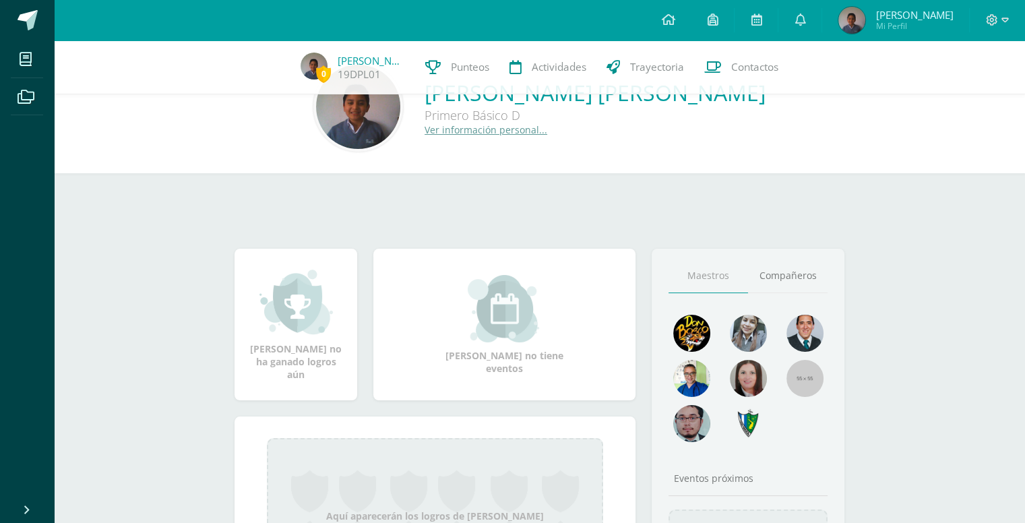
scroll to position [135, 0]
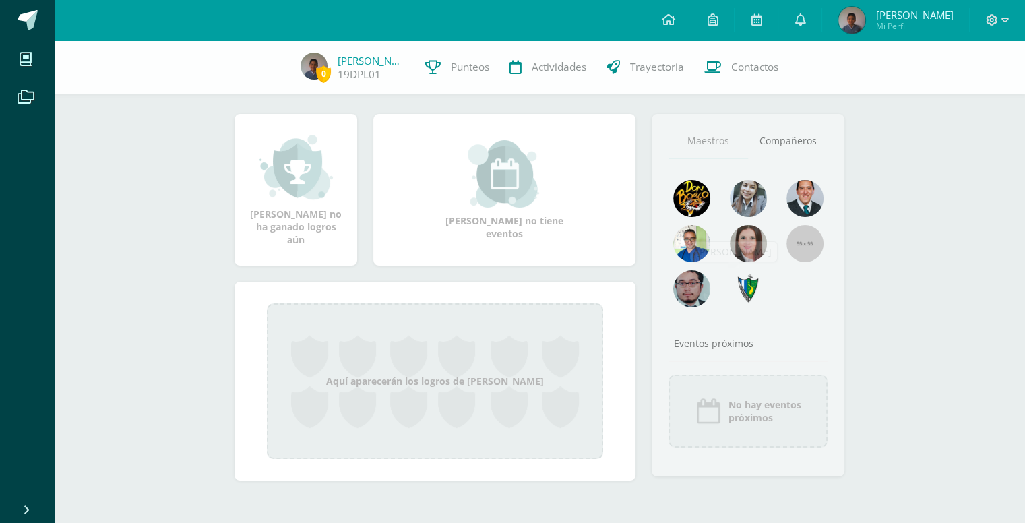
click at [773, 298] on div at bounding box center [747, 292] width 57 height 45
click at [749, 282] on img at bounding box center [747, 288] width 37 height 37
click at [691, 290] on img at bounding box center [691, 288] width 37 height 37
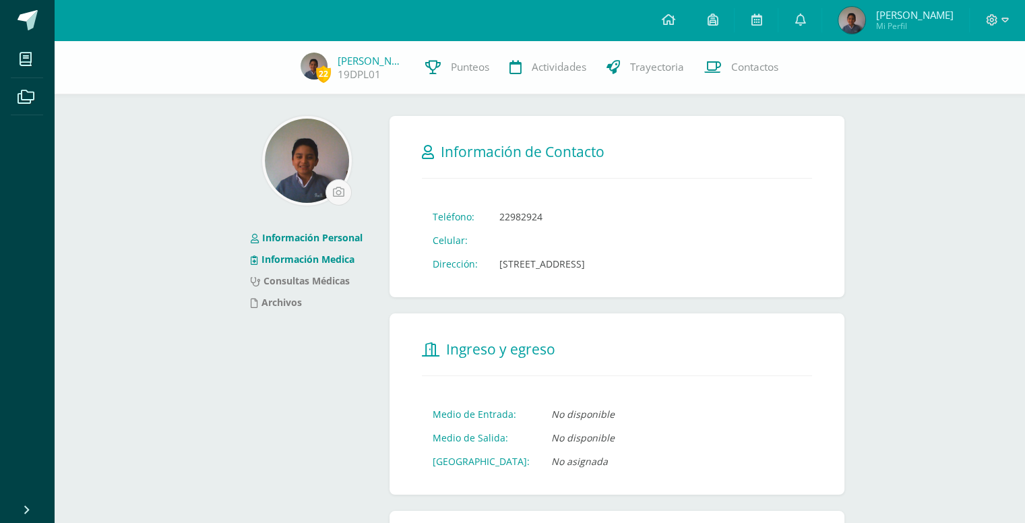
click at [304, 258] on link "Información Medica" at bounding box center [303, 259] width 104 height 13
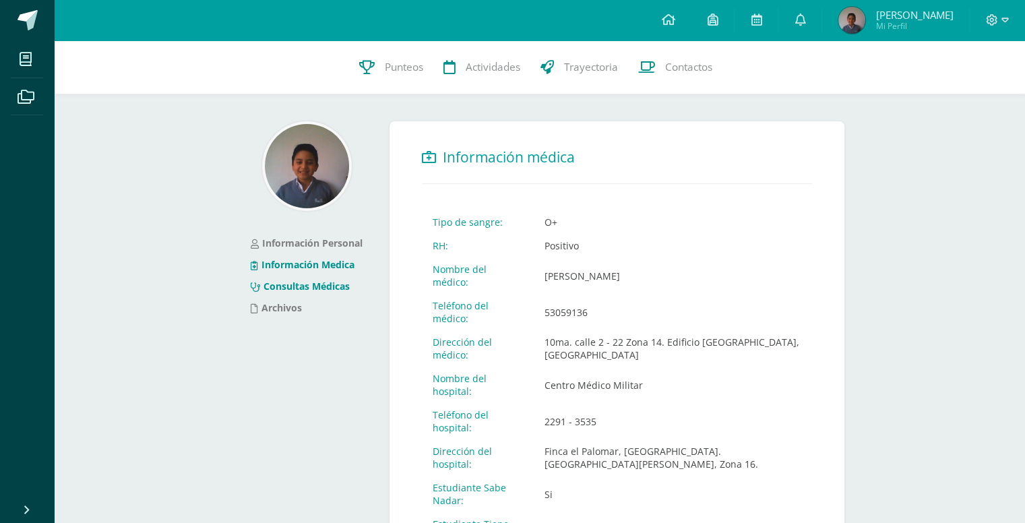
click at [321, 286] on link "Consultas Médicas" at bounding box center [300, 286] width 99 height 13
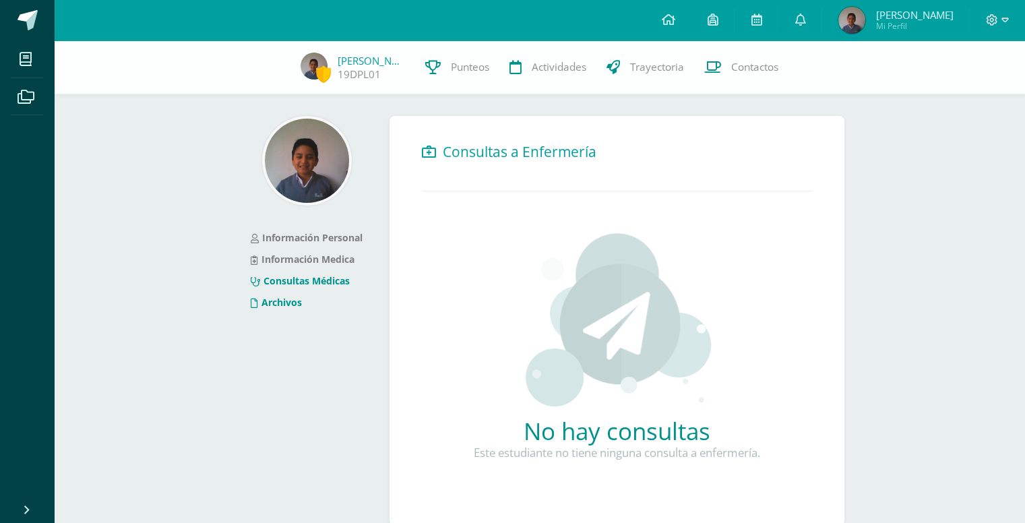
click at [298, 304] on link "Archivos" at bounding box center [276, 302] width 51 height 13
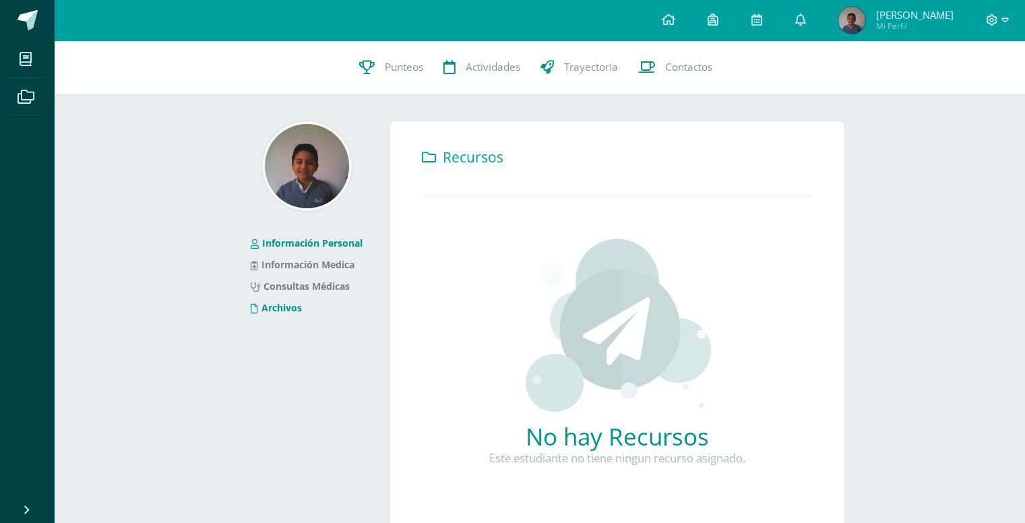
click at [310, 238] on link "Información Personal" at bounding box center [307, 242] width 112 height 13
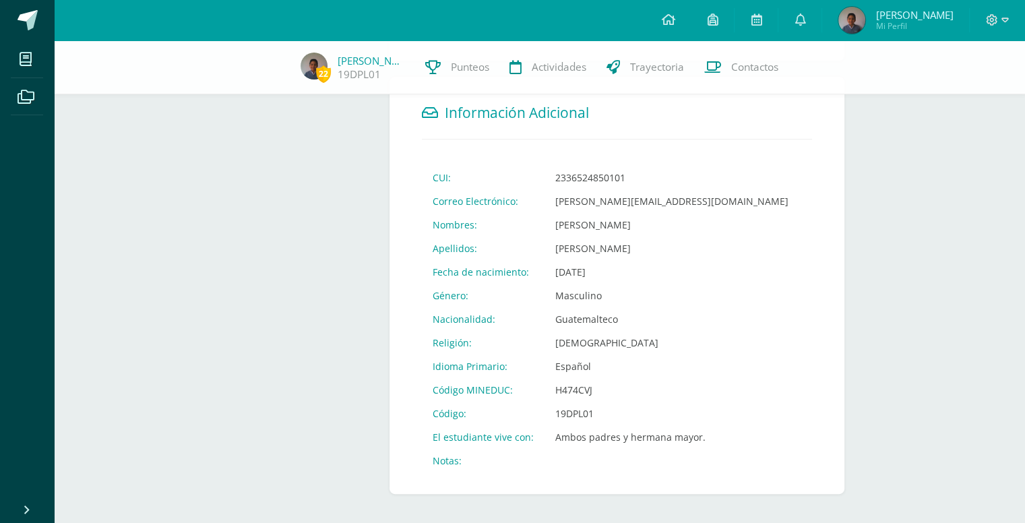
scroll to position [451, 0]
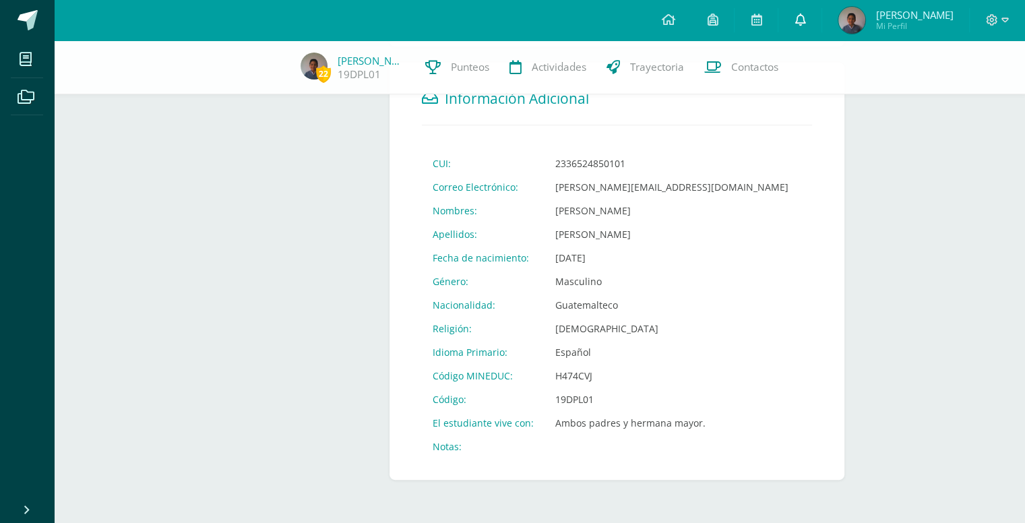
click at [788, 25] on link at bounding box center [799, 20] width 43 height 40
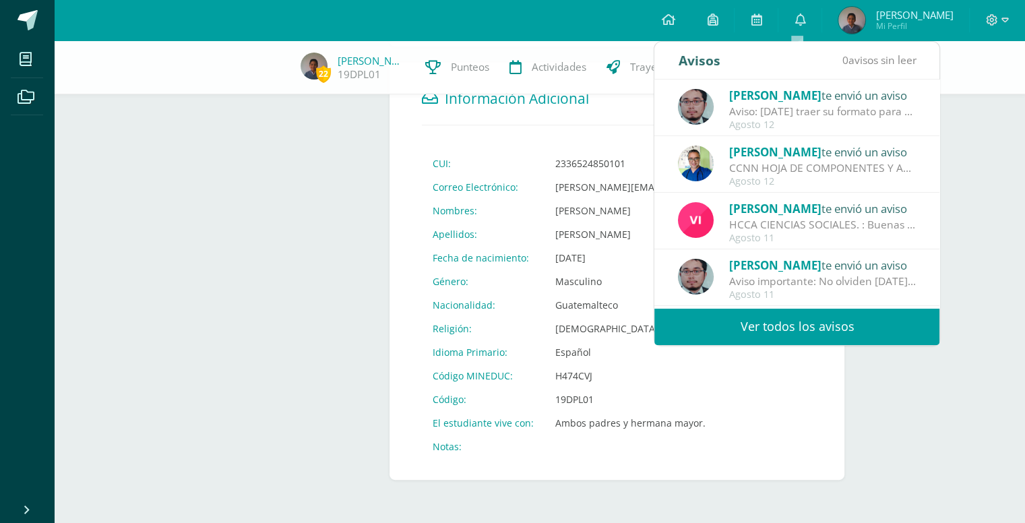
click at [771, 316] on link "Ver todos los avisos" at bounding box center [796, 326] width 285 height 37
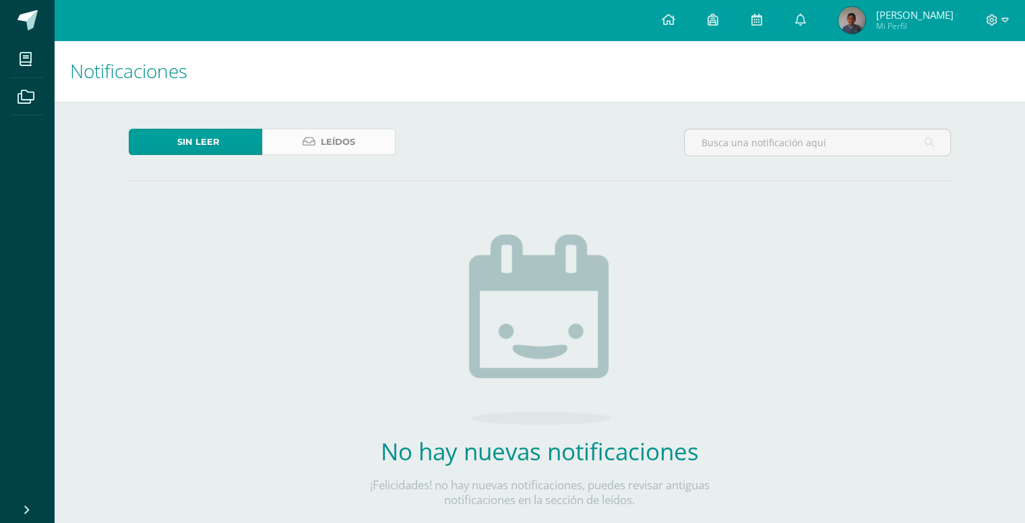
click at [341, 148] on span "Leídos" at bounding box center [338, 141] width 34 height 25
